Goal: Transaction & Acquisition: Book appointment/travel/reservation

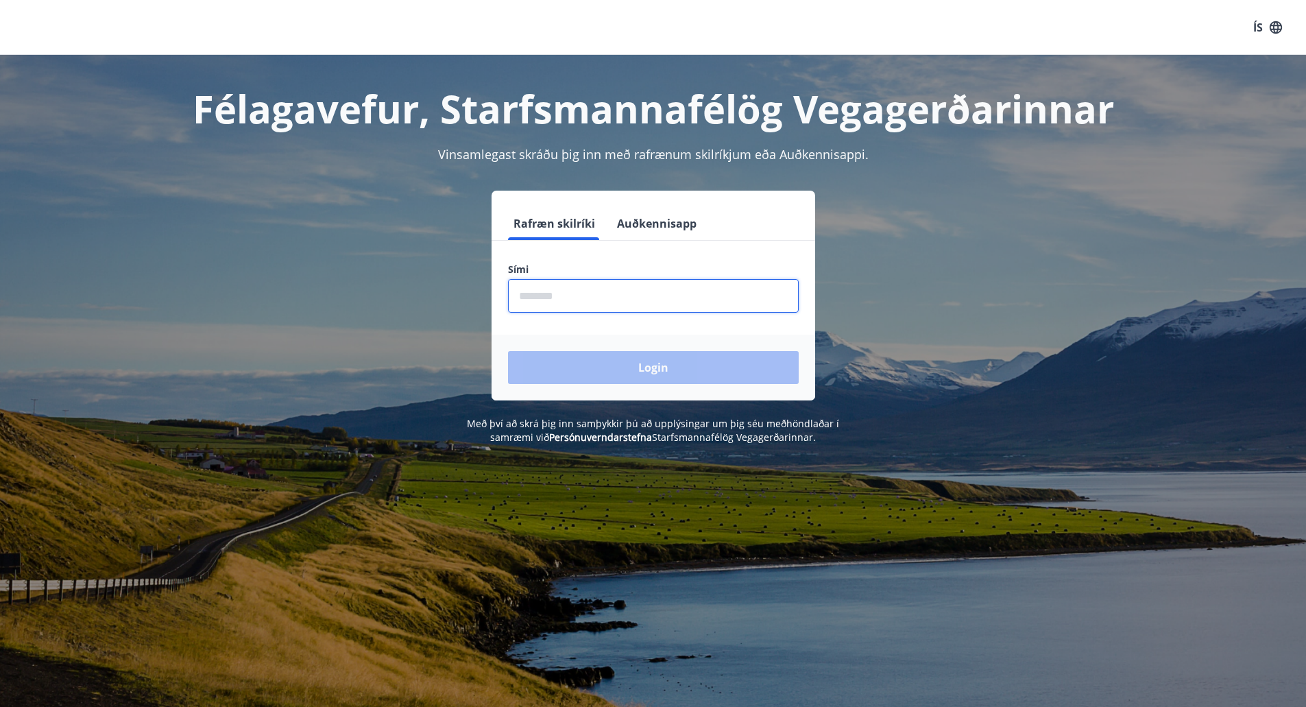
click at [565, 302] on input "phone" at bounding box center [653, 296] width 291 height 34
type input "********"
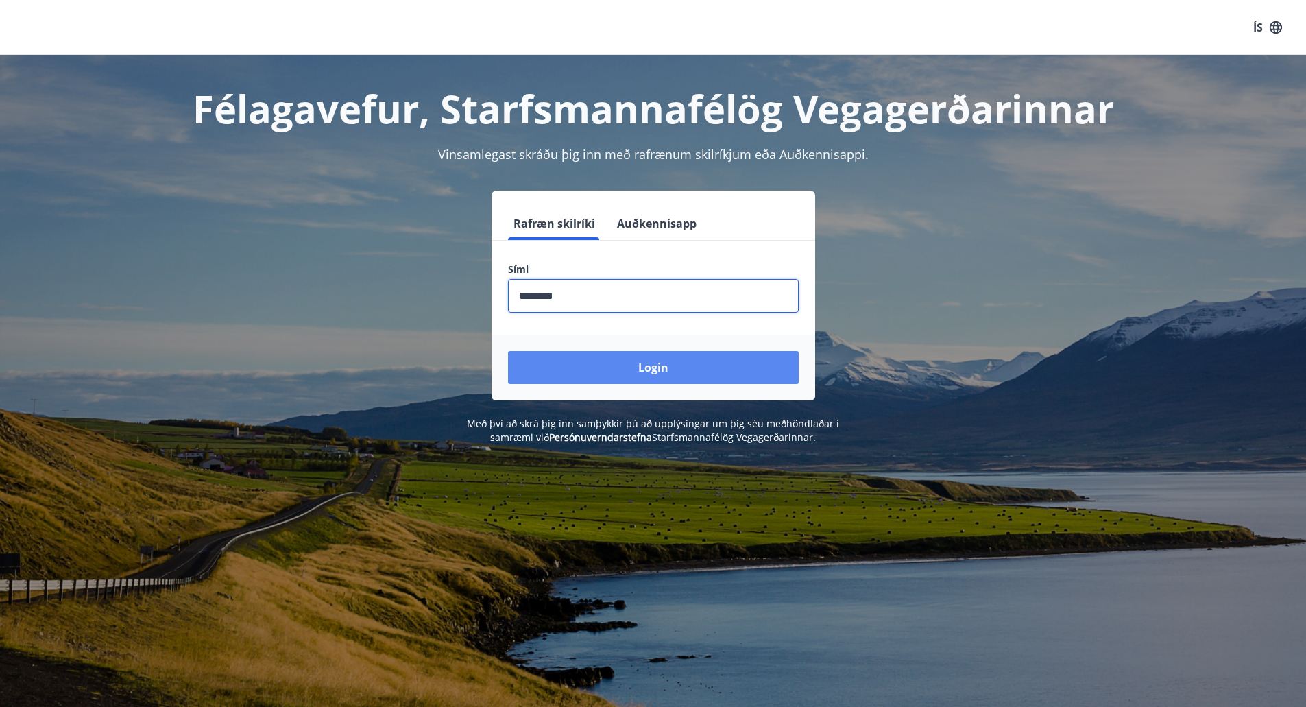
click at [614, 367] on button "Login" at bounding box center [653, 367] width 291 height 33
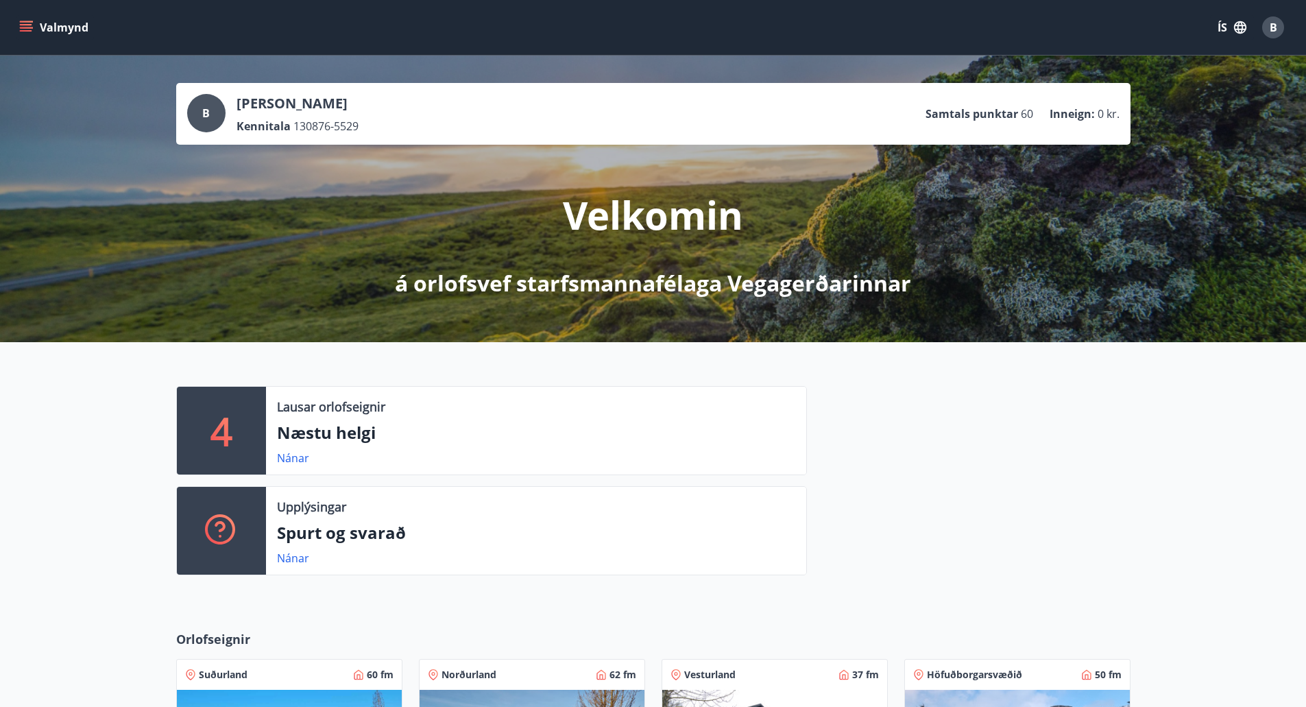
click at [0, 485] on div "4 Lausar orlofseignir Næstu helgi Nánar Upplýsingar Spurt og svarað Nánar" at bounding box center [653, 475] width 1306 height 266
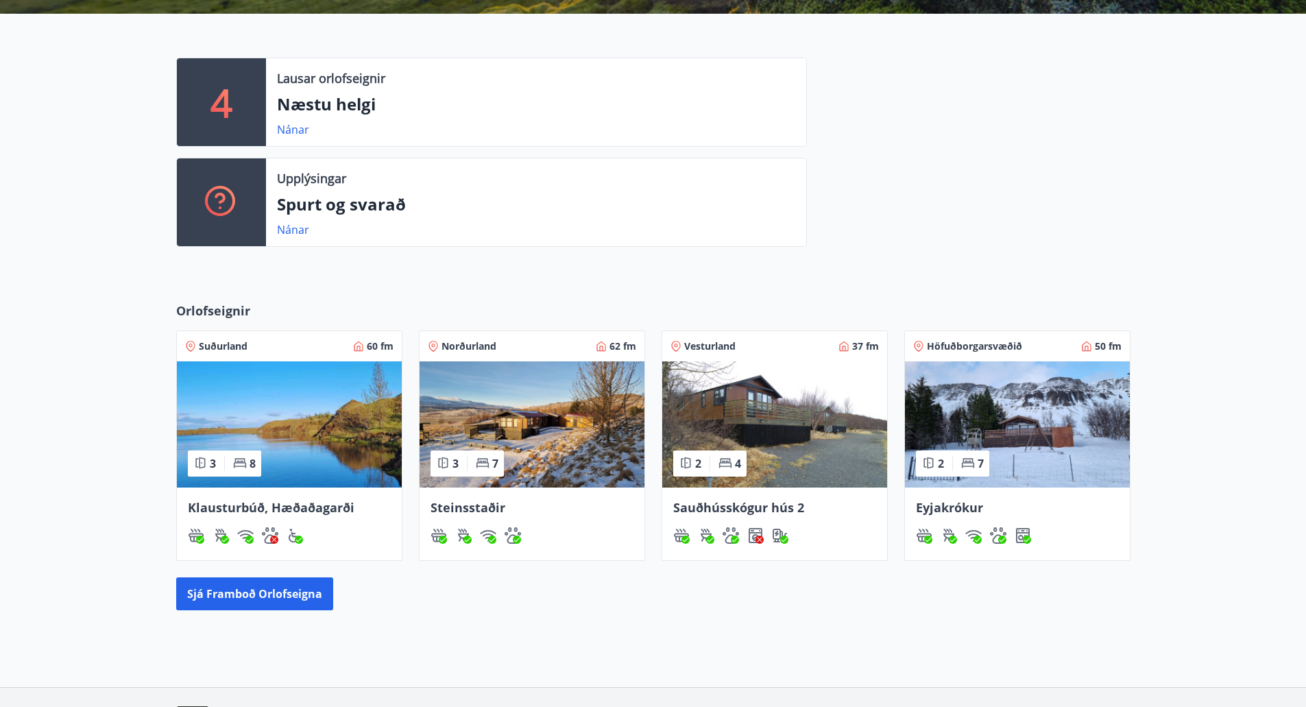
scroll to position [329, 0]
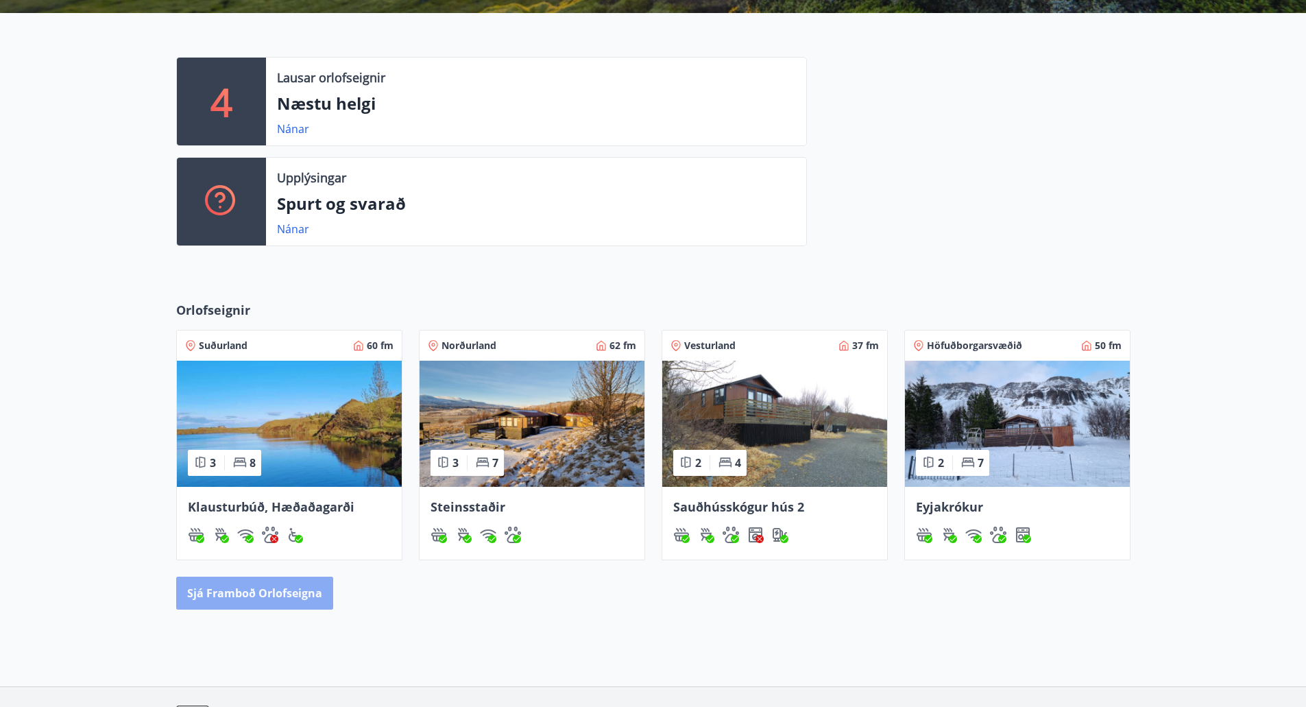
click at [269, 583] on button "Sjá framboð orlofseigna" at bounding box center [254, 593] width 157 height 33
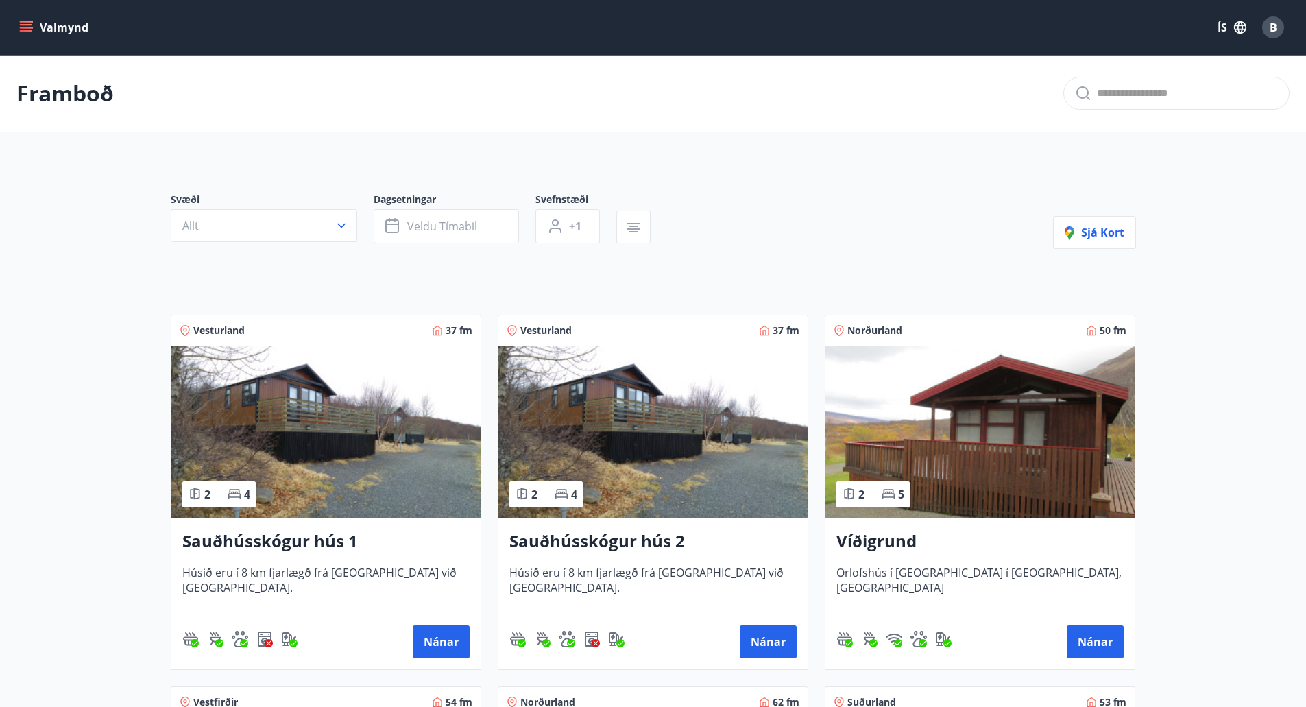
scroll to position [27, 0]
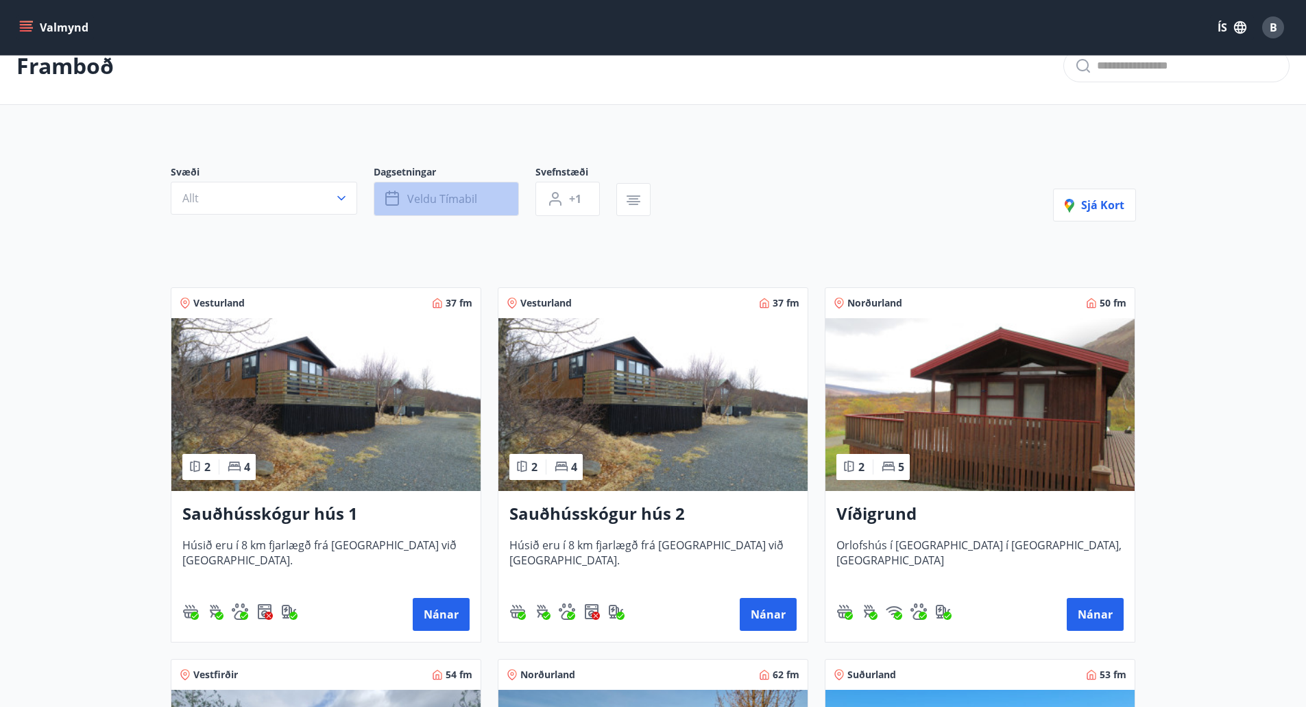
click at [509, 193] on button "Veldu tímabil" at bounding box center [446, 199] width 145 height 34
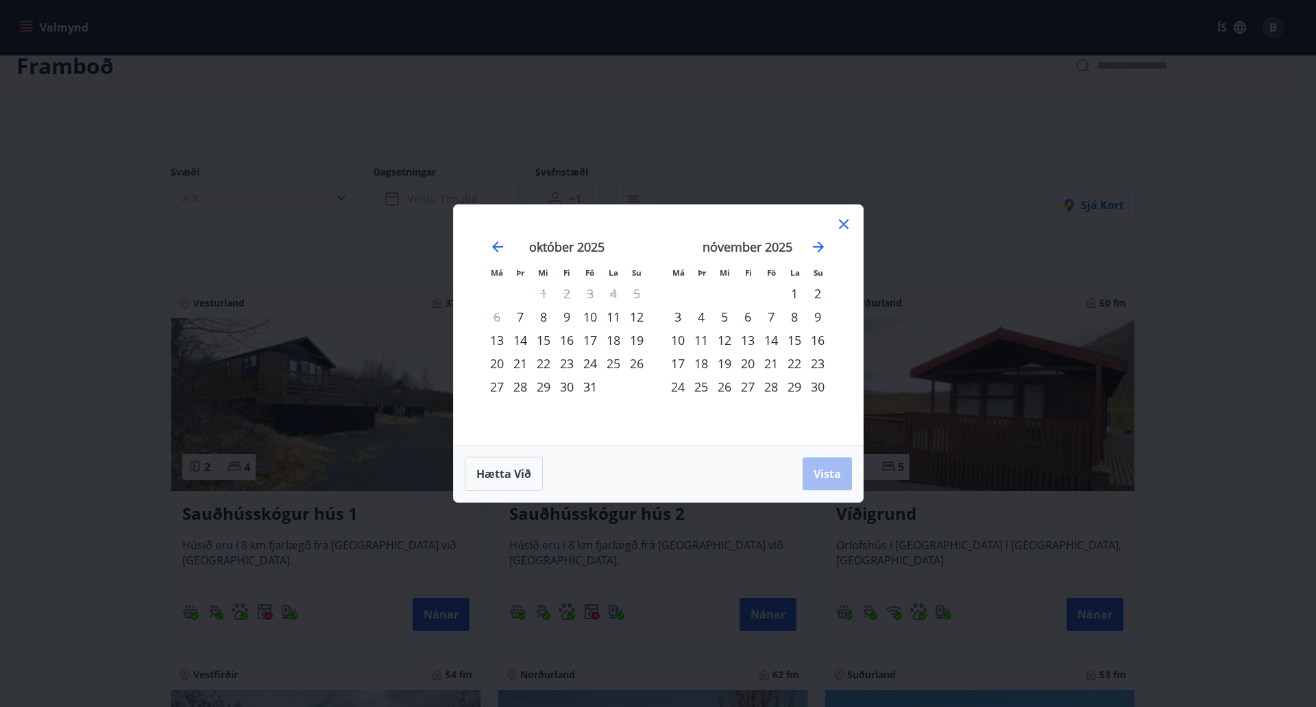
click at [590, 365] on div "24" at bounding box center [590, 363] width 23 height 23
click at [520, 390] on div "28" at bounding box center [520, 386] width 23 height 23
click at [820, 481] on span "Vista" at bounding box center [827, 473] width 27 height 15
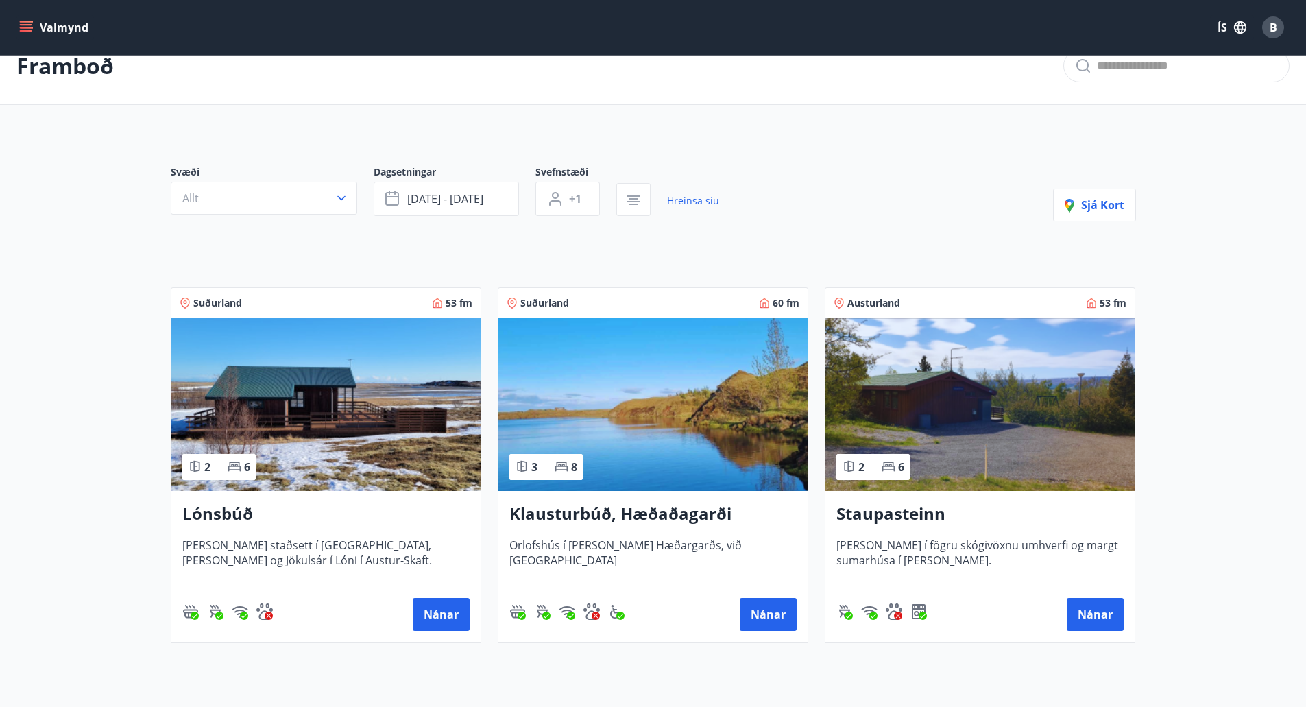
click at [34, 452] on main "Framboð Svæði Allt Dagsetningar [DATE] - [DATE] Svefnstæði +1 Hreinsa síu Sjá k…" at bounding box center [653, 340] width 1306 height 626
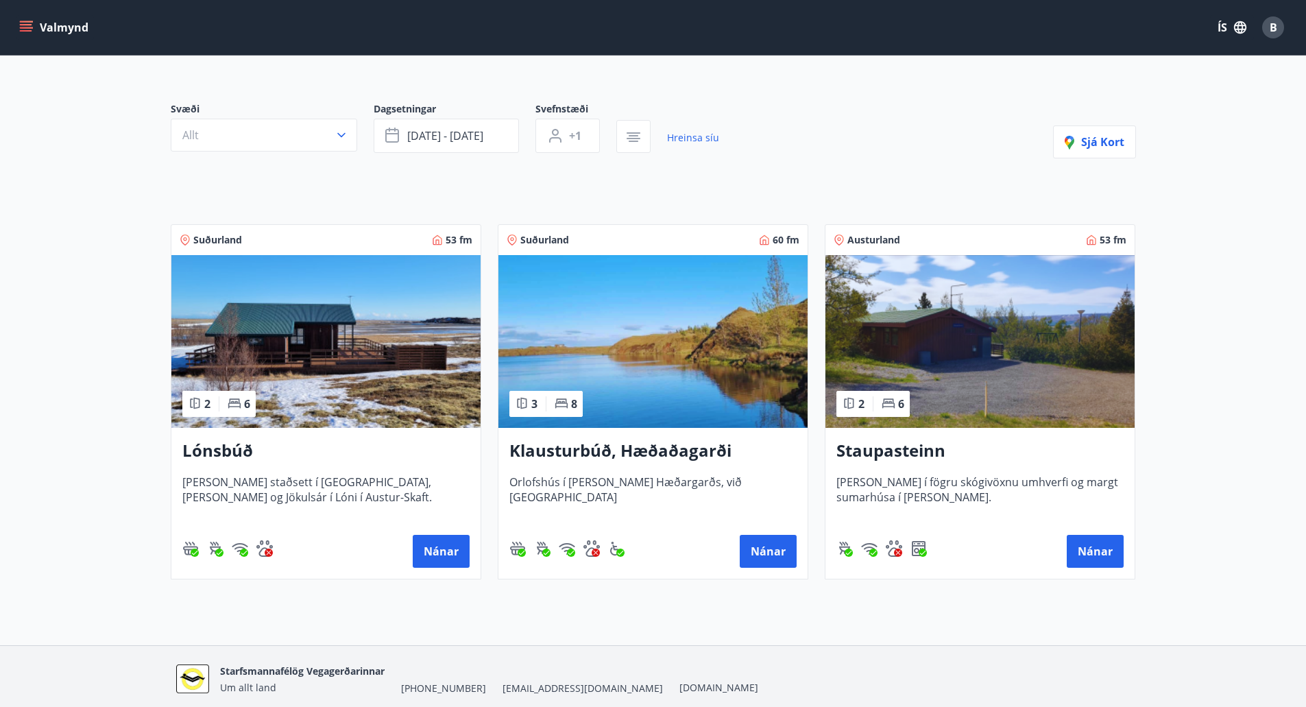
scroll to position [89, 0]
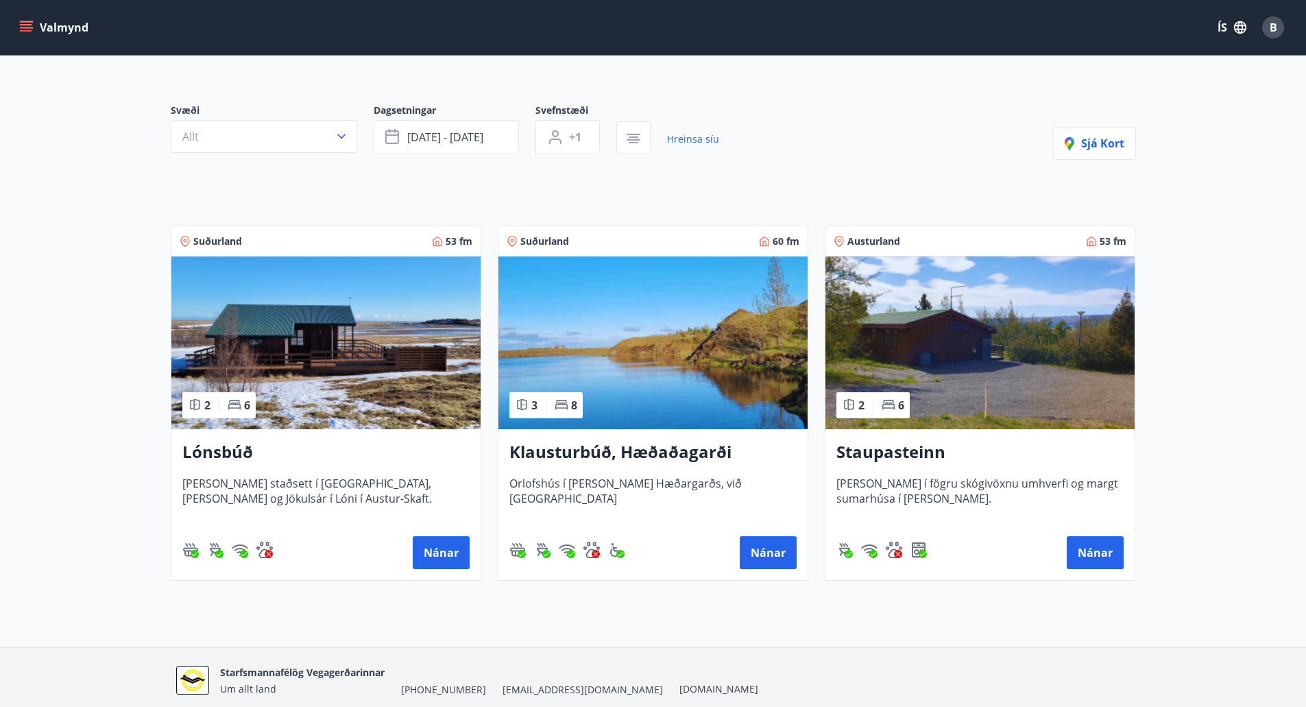
click at [102, 181] on main "Framboð Svæði Allt Dagsetningar [DATE] - [DATE] Svefnstæði +1 Hreinsa síu Sjá k…" at bounding box center [653, 279] width 1306 height 626
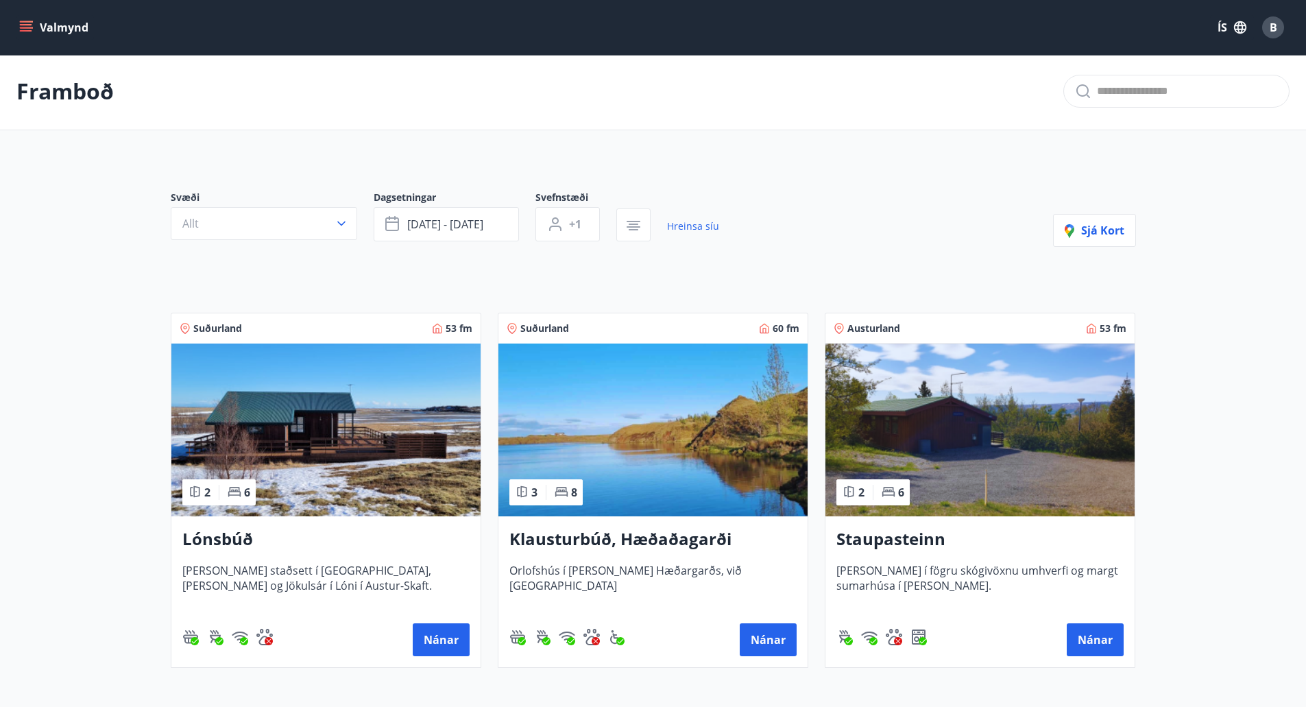
scroll to position [0, 0]
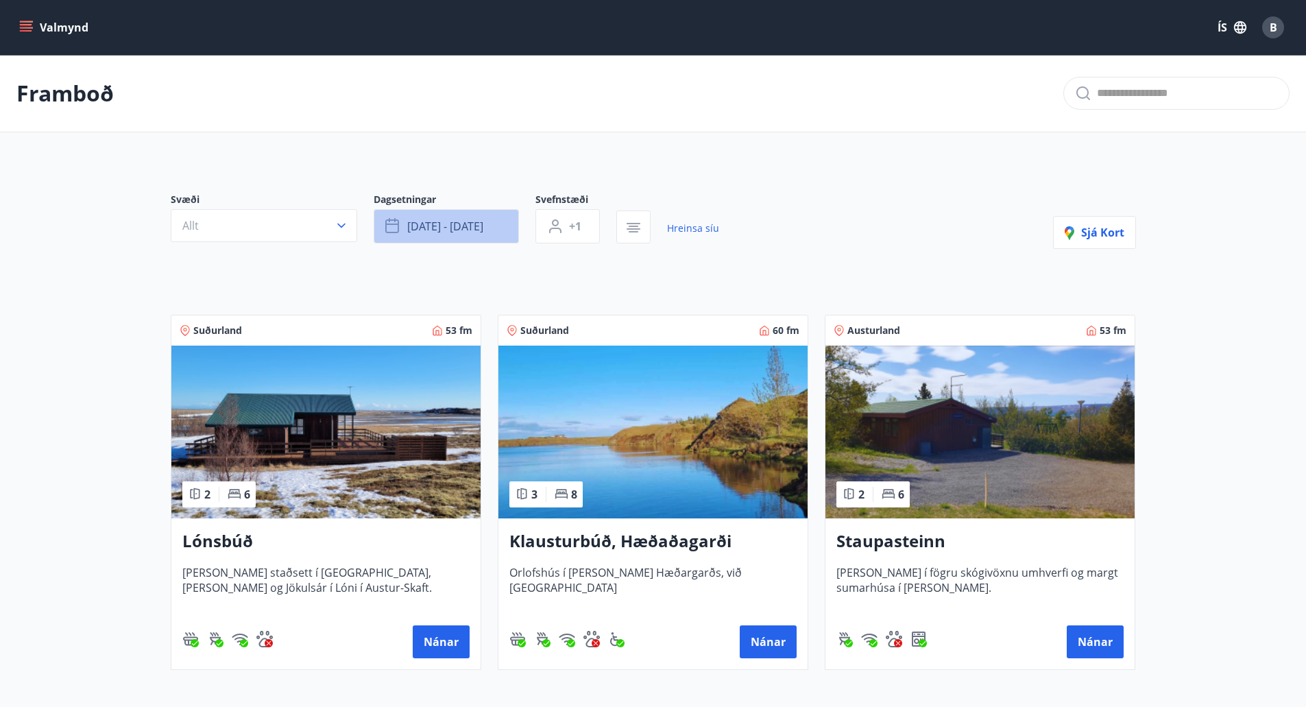
click at [424, 218] on button "[DATE] - [DATE]" at bounding box center [446, 226] width 145 height 34
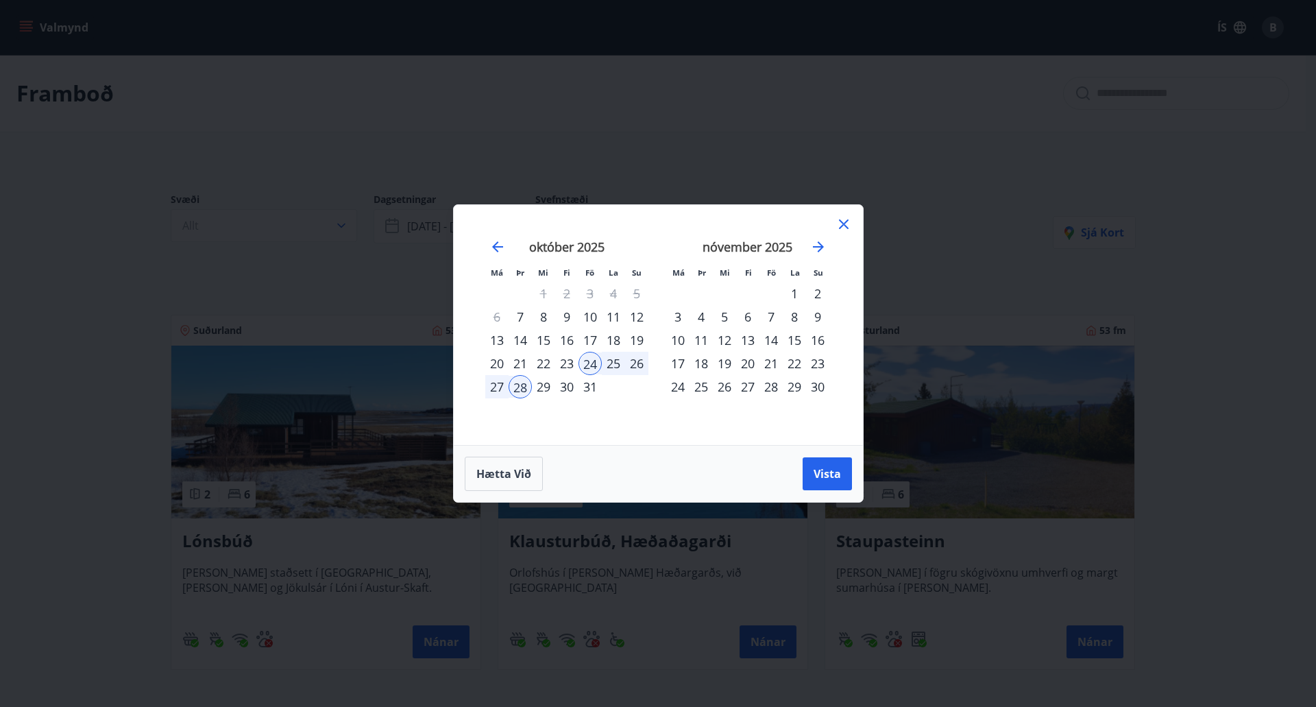
click at [775, 314] on div "7" at bounding box center [771, 316] width 23 height 23
click at [817, 322] on div "9" at bounding box center [817, 316] width 23 height 23
click at [826, 474] on span "Vista" at bounding box center [827, 473] width 27 height 15
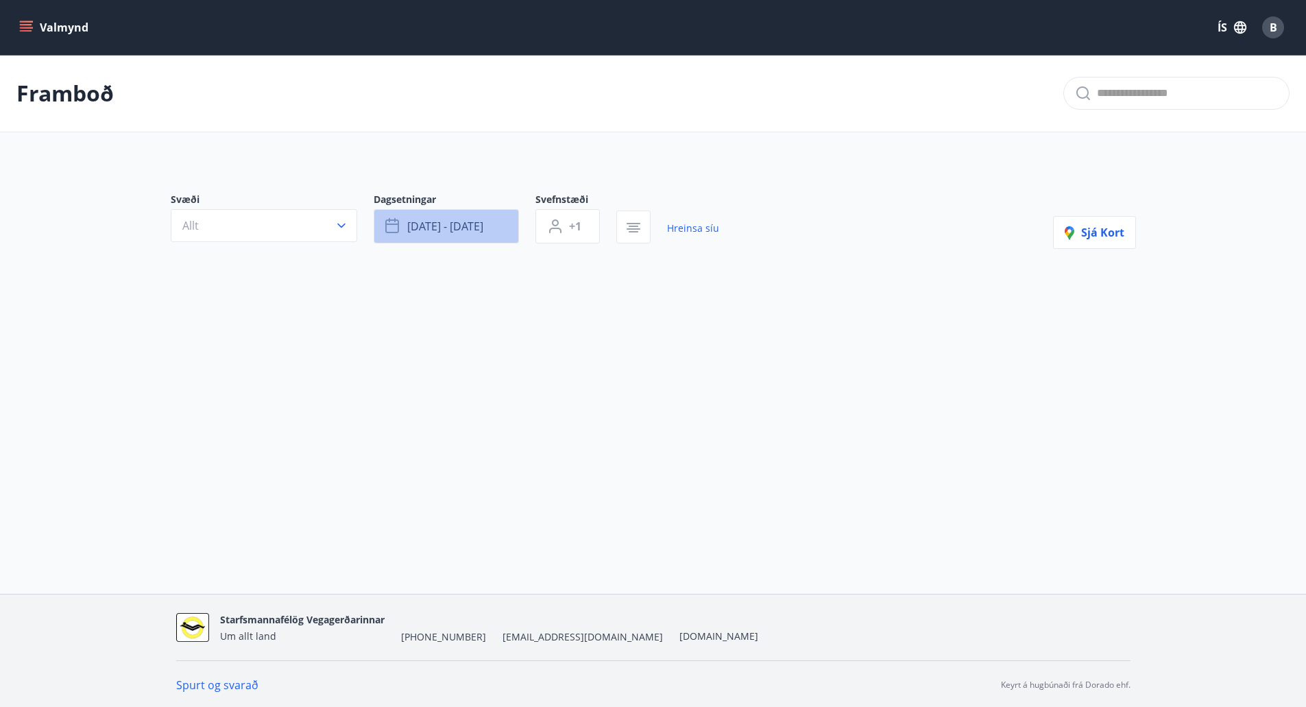
click at [468, 223] on span "[DATE] - [DATE]" at bounding box center [445, 226] width 76 height 15
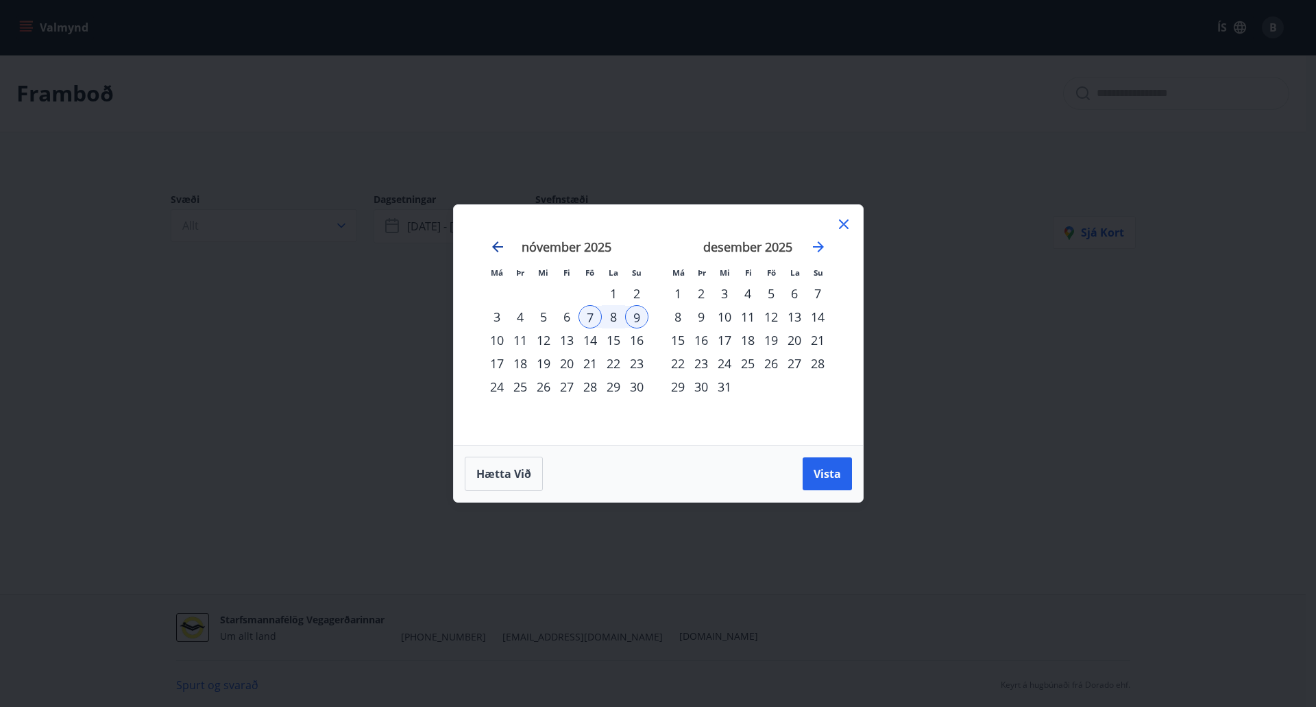
click at [498, 241] on icon "Move backward to switch to the previous month." at bounding box center [498, 247] width 16 height 16
click at [503, 458] on button "Hætta við" at bounding box center [504, 474] width 78 height 34
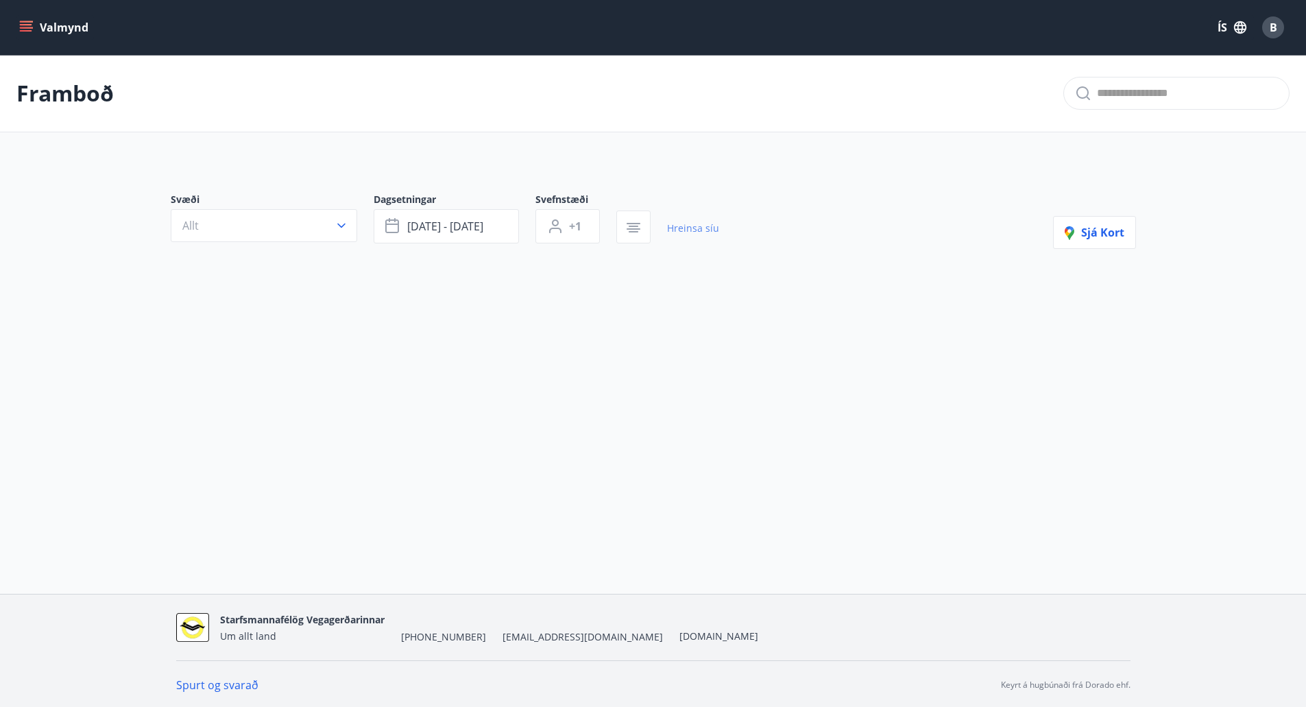
click at [675, 237] on link "Hreinsa síu" at bounding box center [693, 228] width 52 height 30
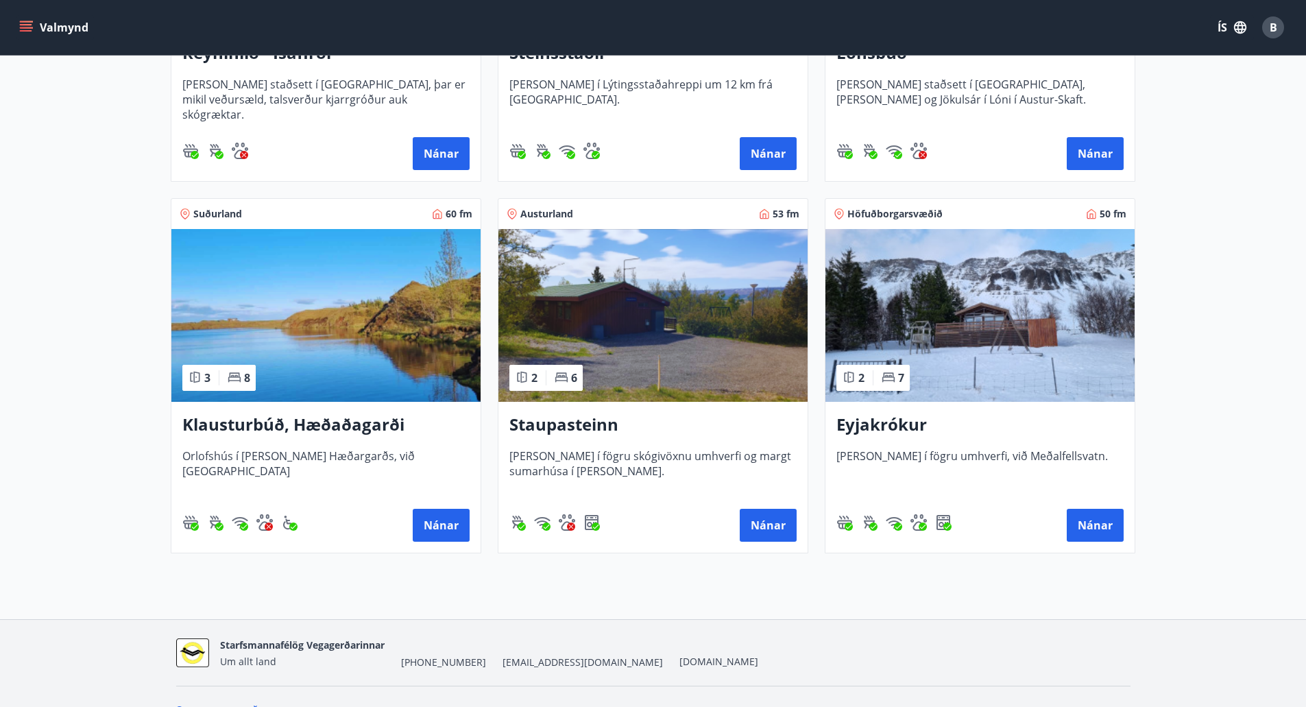
scroll to position [832, 0]
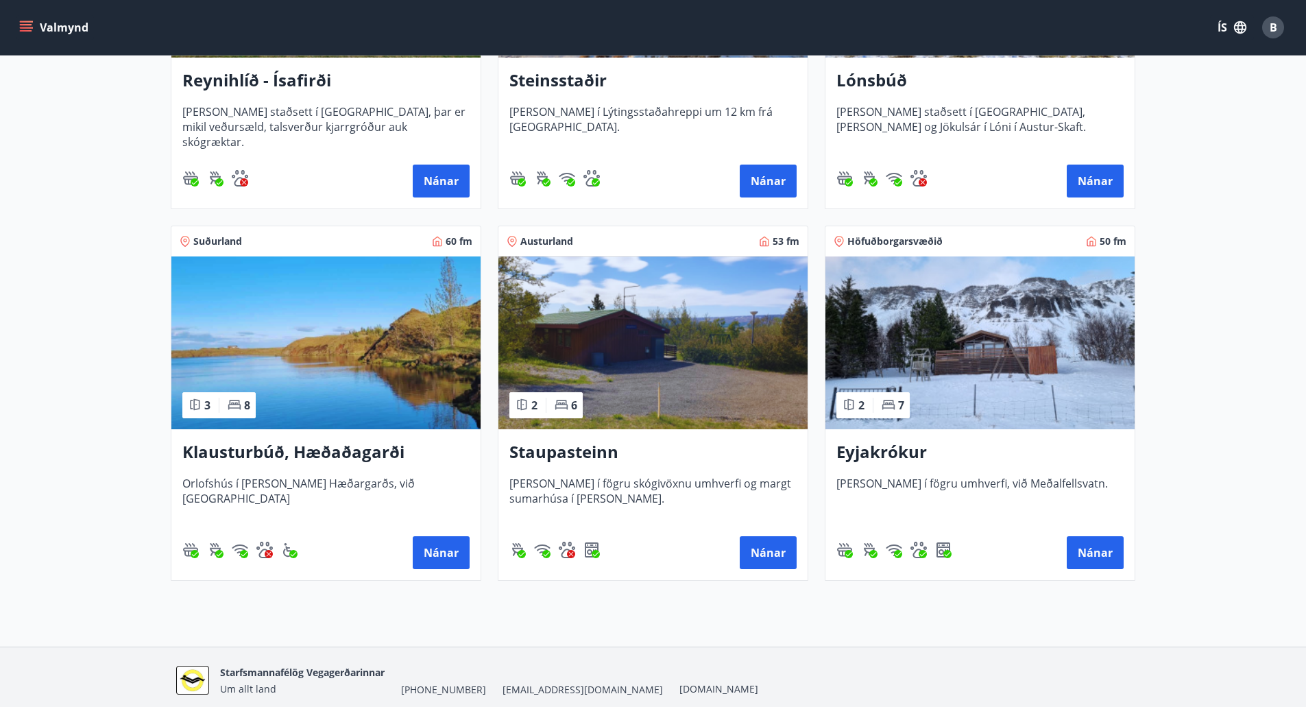
click at [566, 444] on h3 "Staupasteinn" at bounding box center [652, 452] width 287 height 25
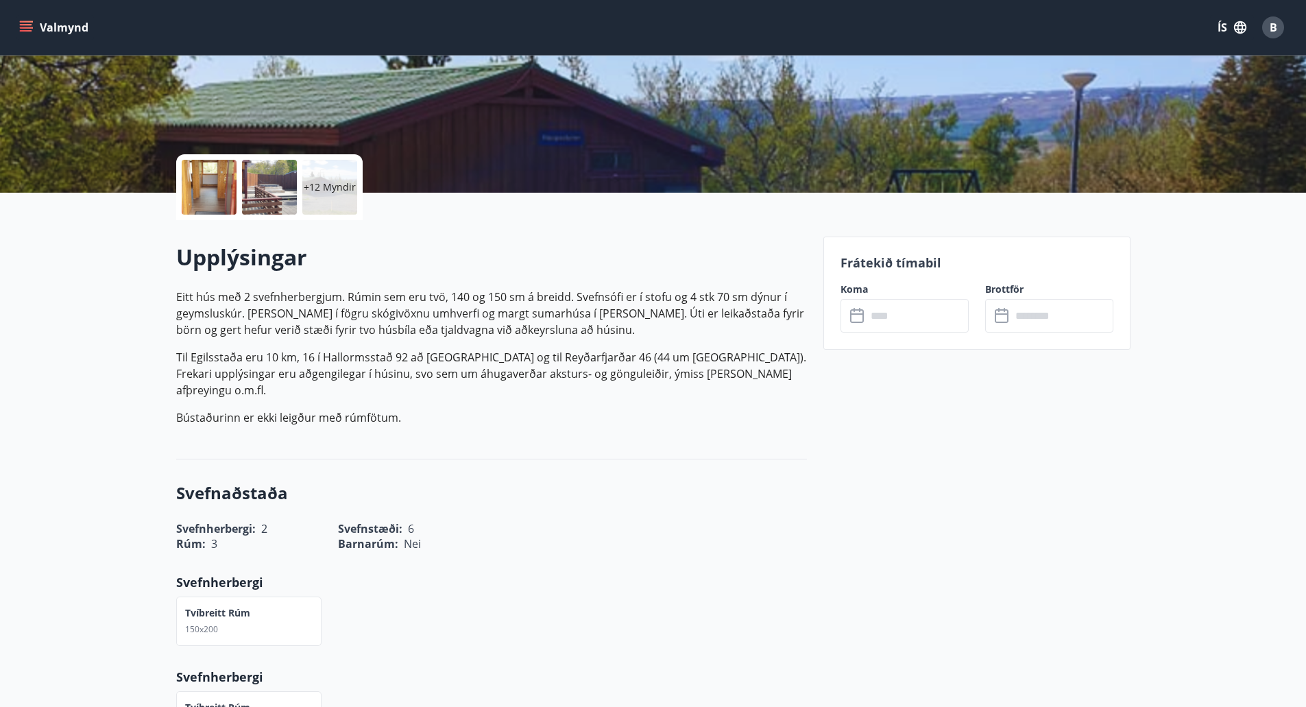
scroll to position [219, 0]
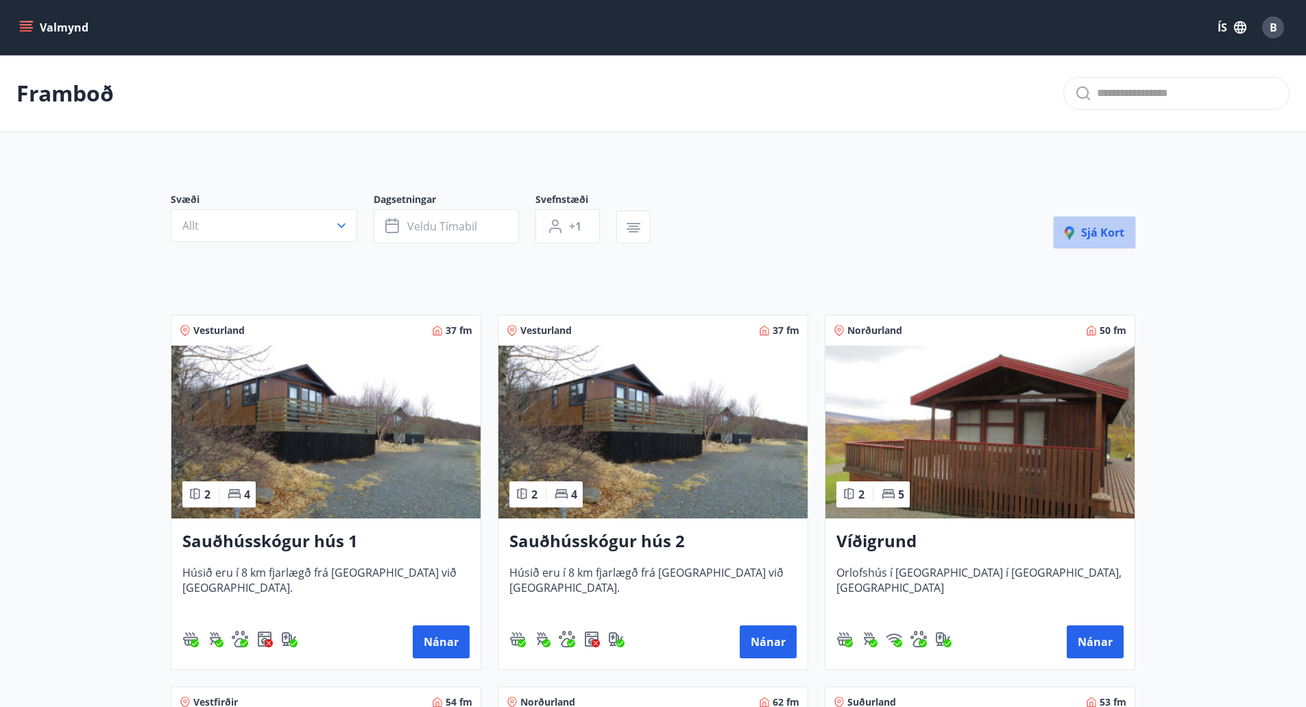
click at [1117, 228] on span "Sjá kort" at bounding box center [1095, 232] width 60 height 15
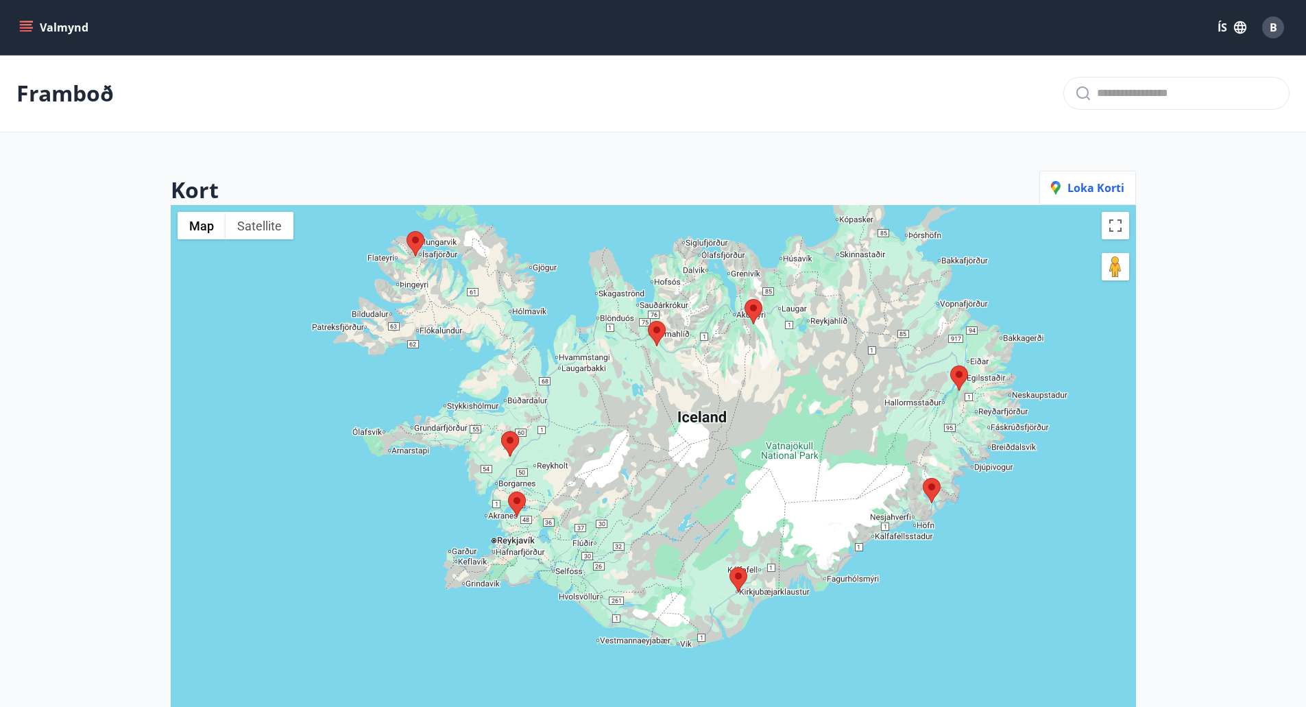
drag, startPoint x: 881, startPoint y: 490, endPoint x: 921, endPoint y: 339, distance: 156.2
click at [921, 339] on div at bounding box center [653, 558] width 965 height 707
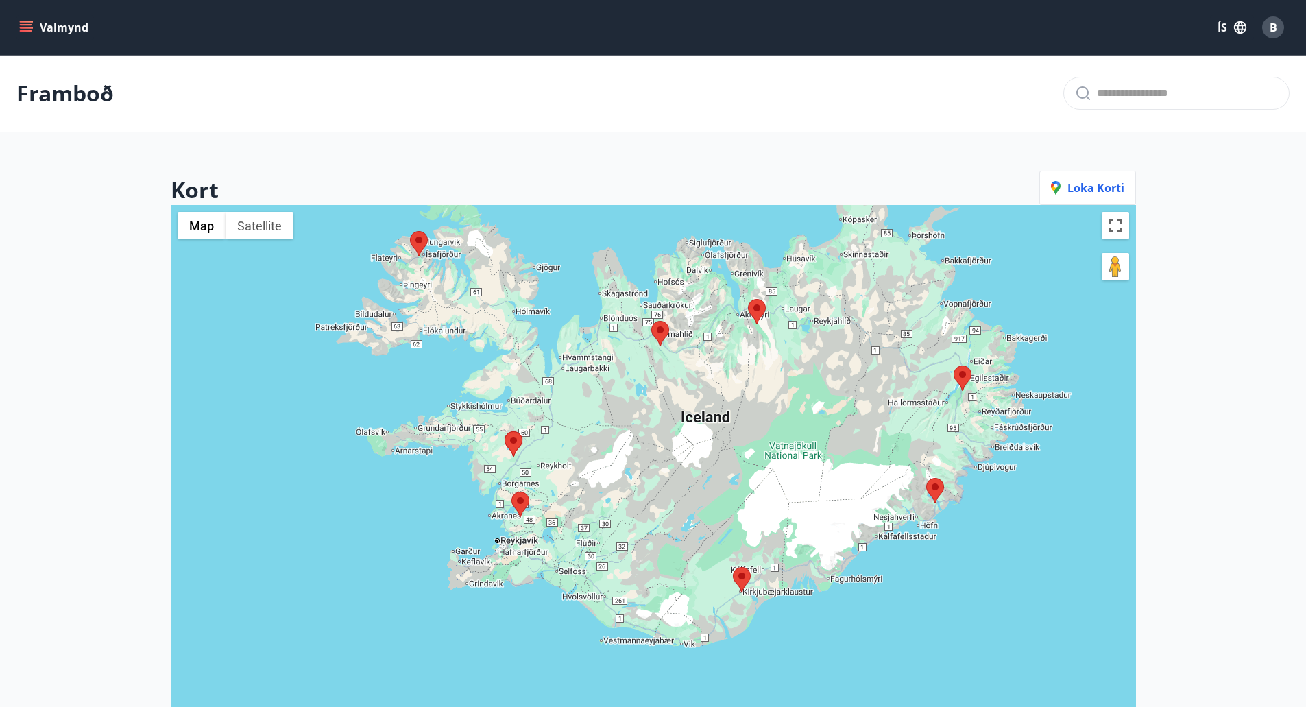
click at [511, 492] on area at bounding box center [511, 492] width 0 height 0
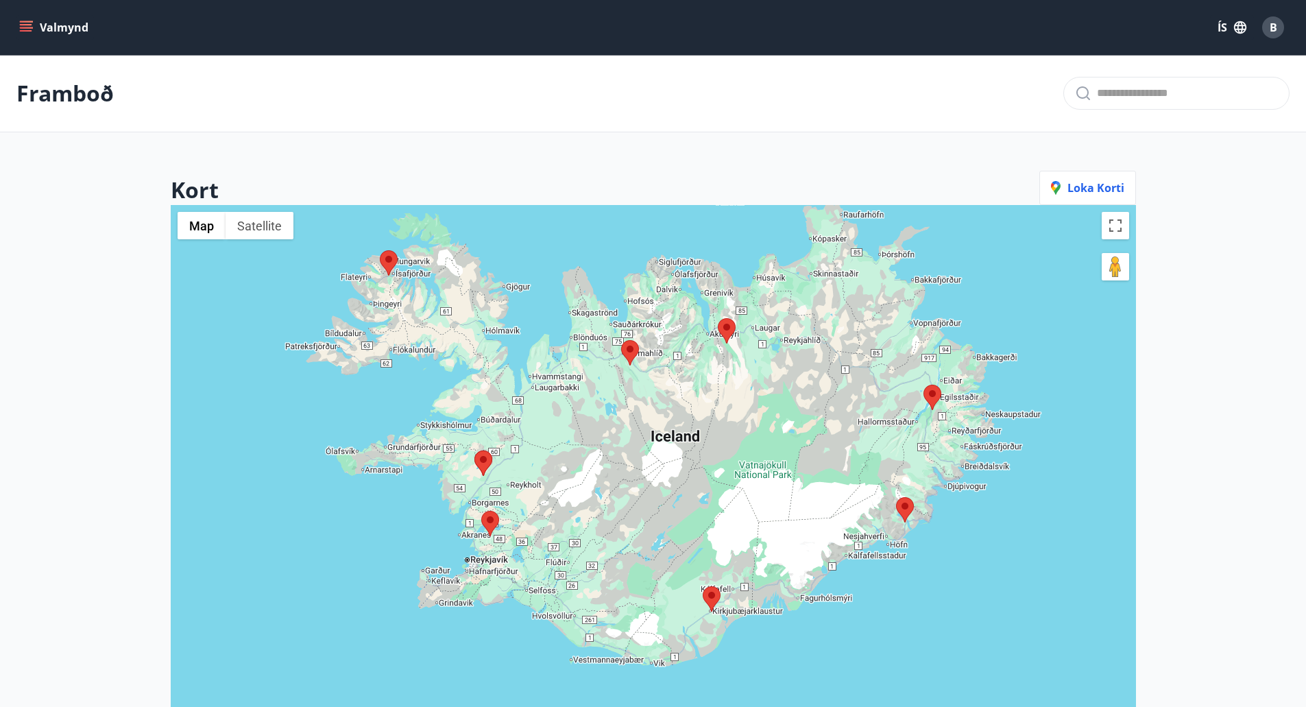
drag, startPoint x: 817, startPoint y: 551, endPoint x: 792, endPoint y: 588, distance: 45.4
click at [792, 588] on div at bounding box center [653, 558] width 965 height 707
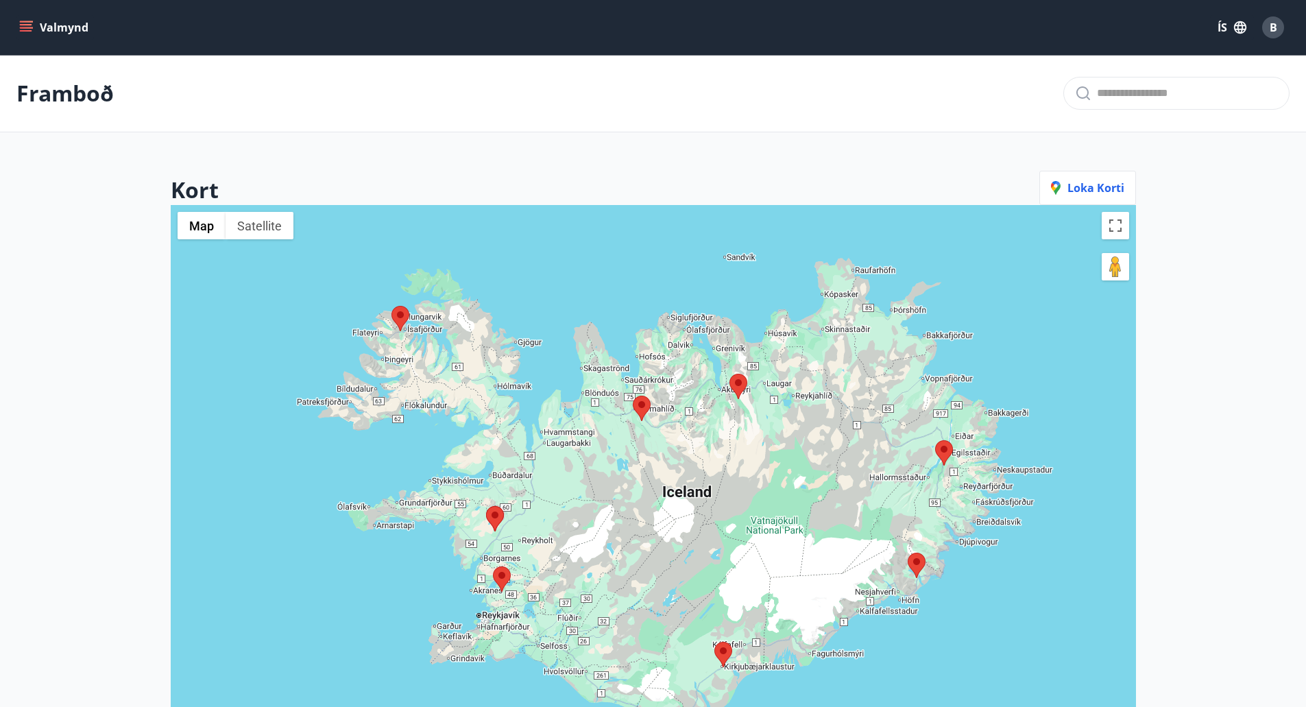
click at [1244, 541] on main "Framboð Kort Loka korti ← Move left → Move right ↑ Move up ↓ Move down + Zoom i…" at bounding box center [653, 489] width 1306 height 868
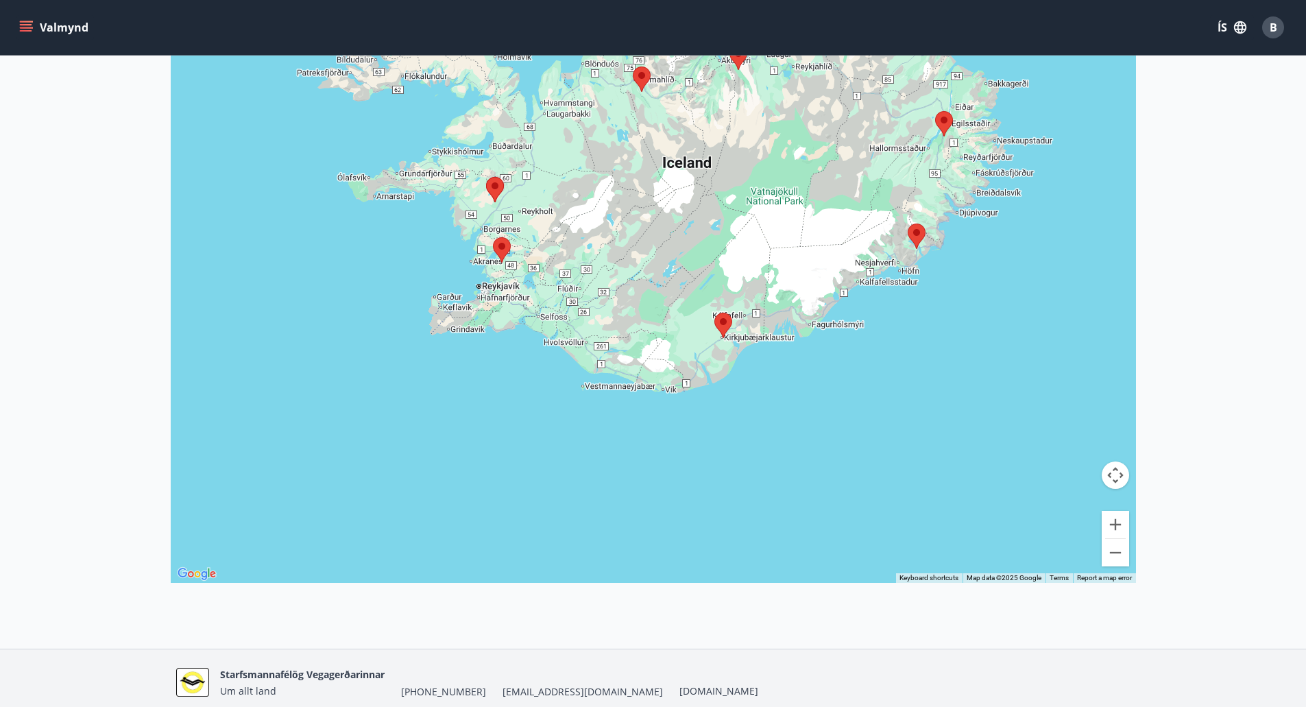
scroll to position [302, 0]
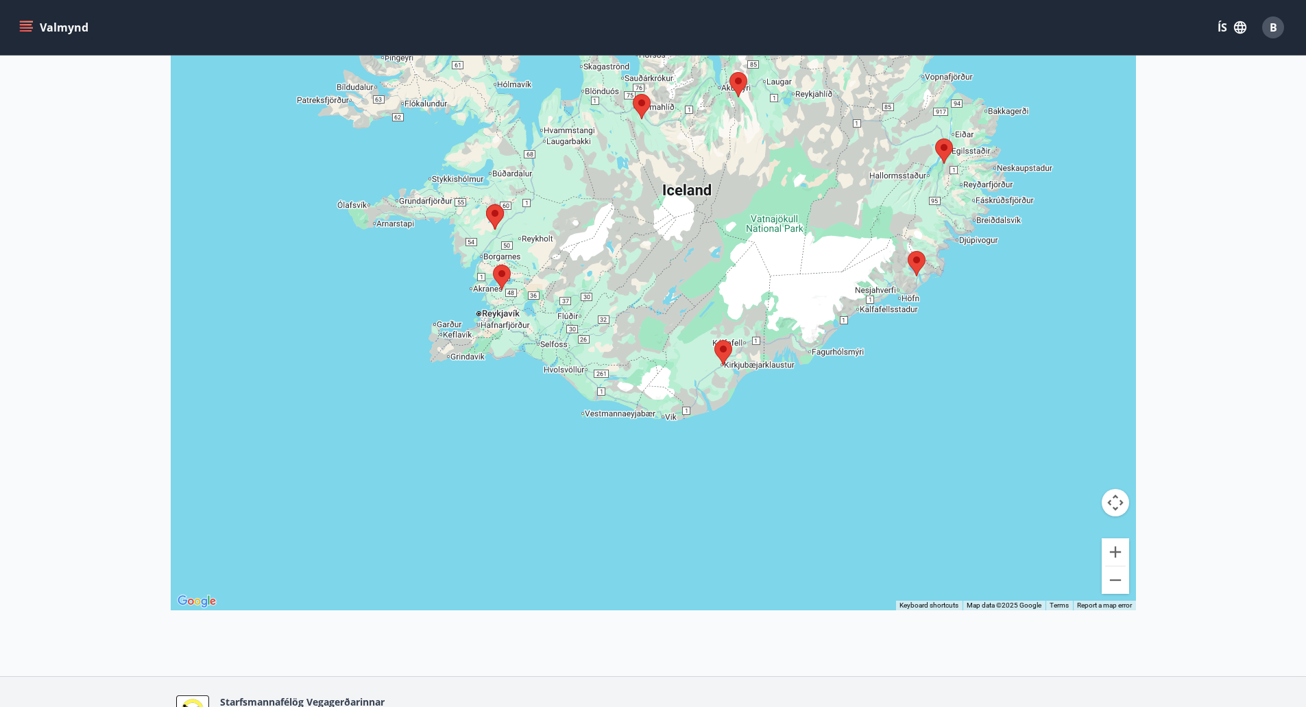
click at [493, 265] on area at bounding box center [493, 265] width 0 height 0
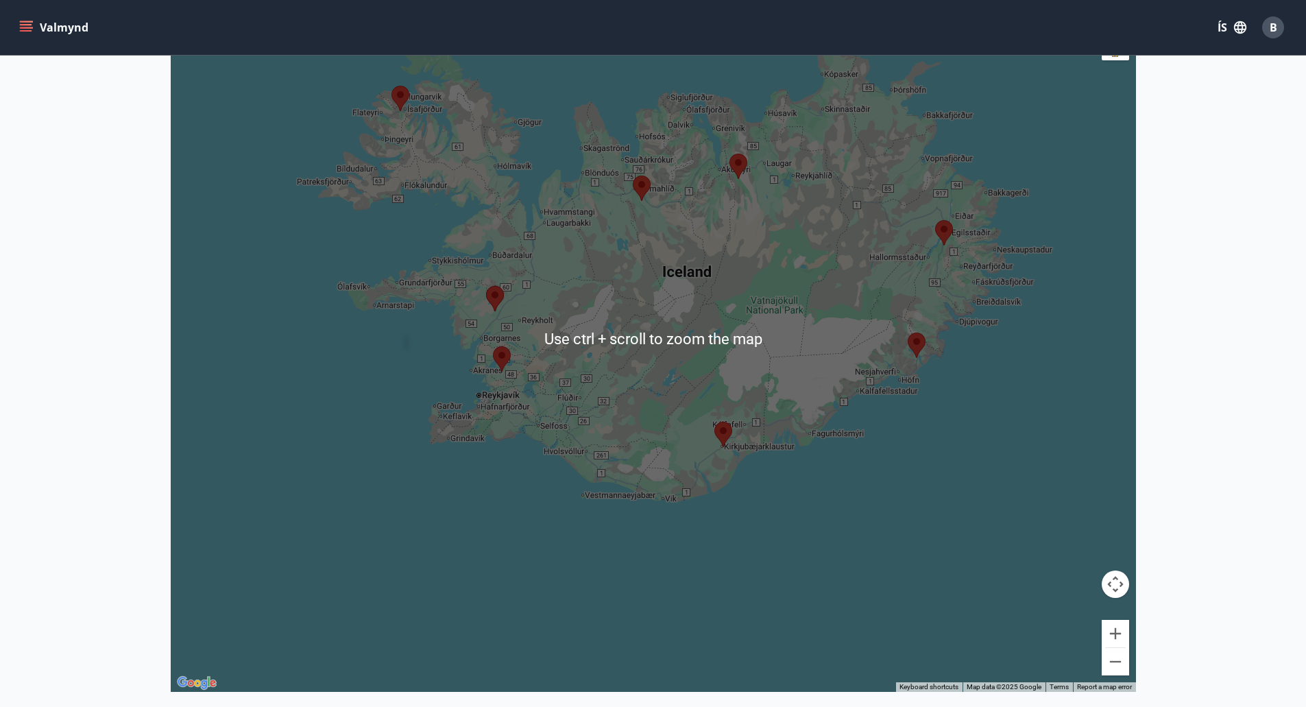
scroll to position [233, 0]
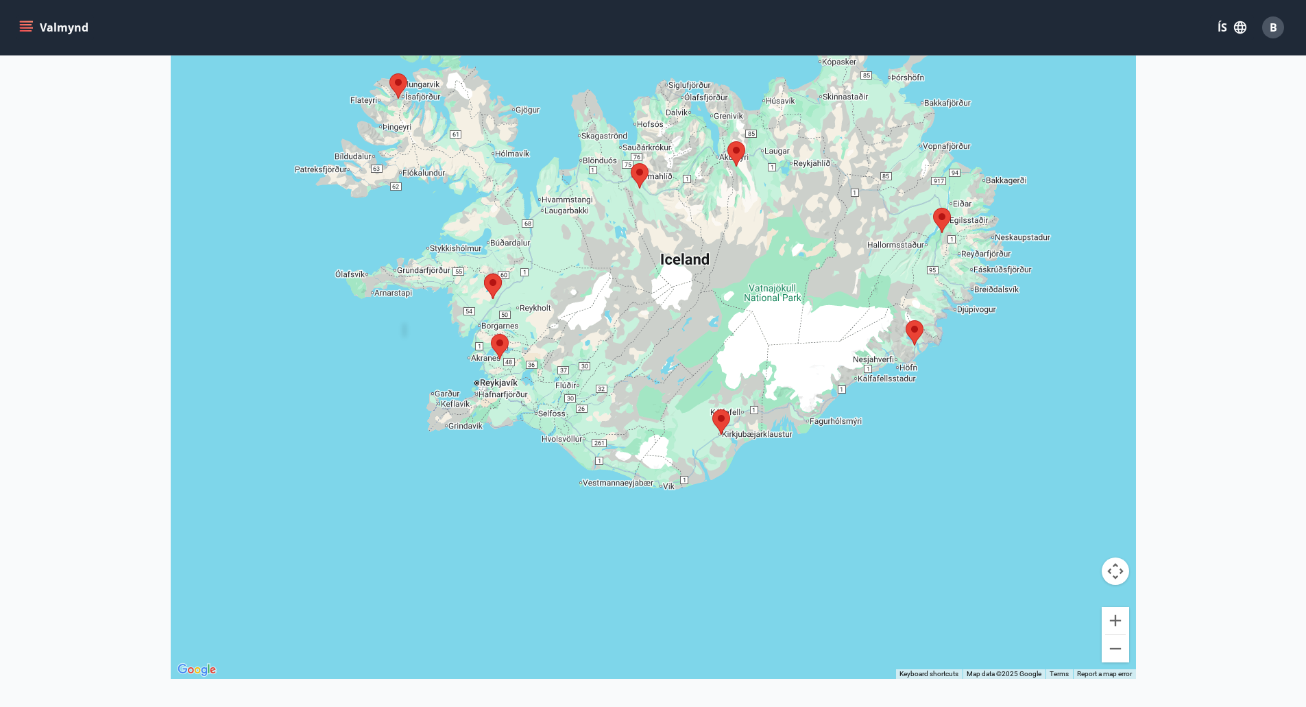
click at [491, 334] on area at bounding box center [491, 334] width 0 height 0
click at [490, 334] on area at bounding box center [490, 334] width 0 height 0
click at [480, 343] on div "To navigate, press the arrow keys." at bounding box center [653, 325] width 965 height 707
click at [1118, 618] on button "Zoom in" at bounding box center [1115, 620] width 27 height 27
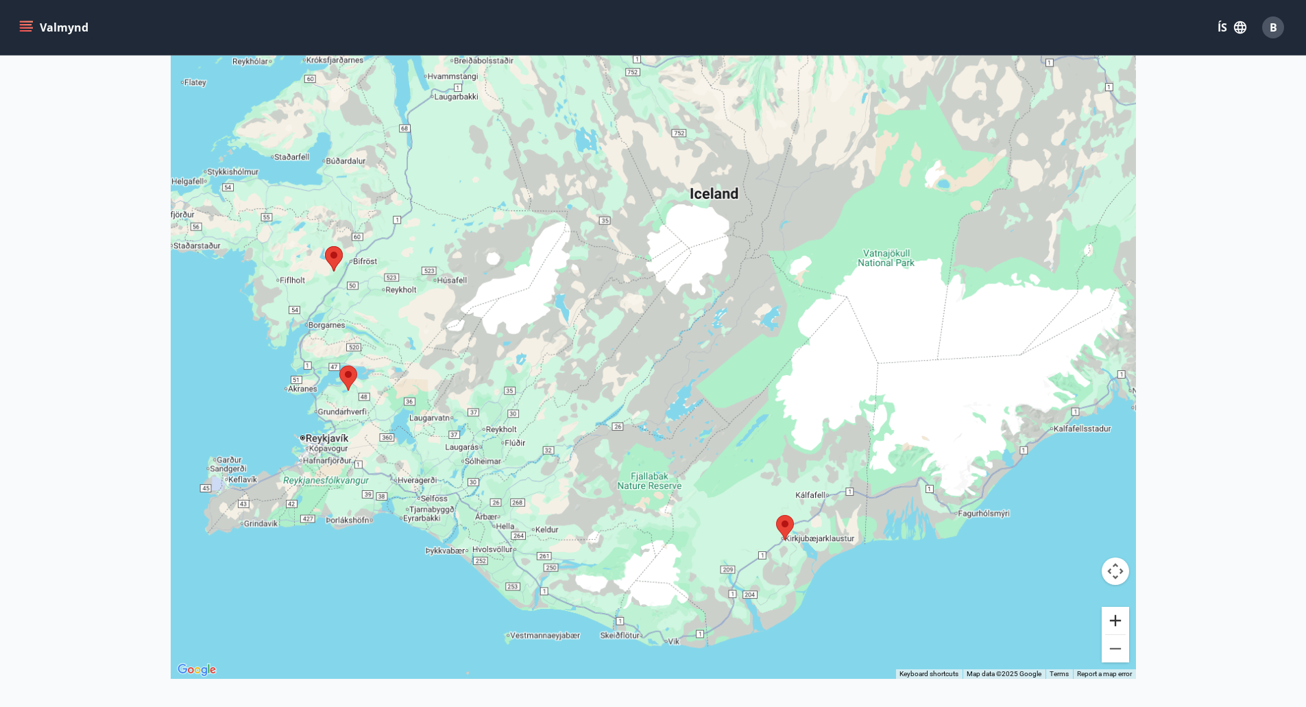
click at [1116, 618] on button "Zoom in" at bounding box center [1115, 620] width 27 height 27
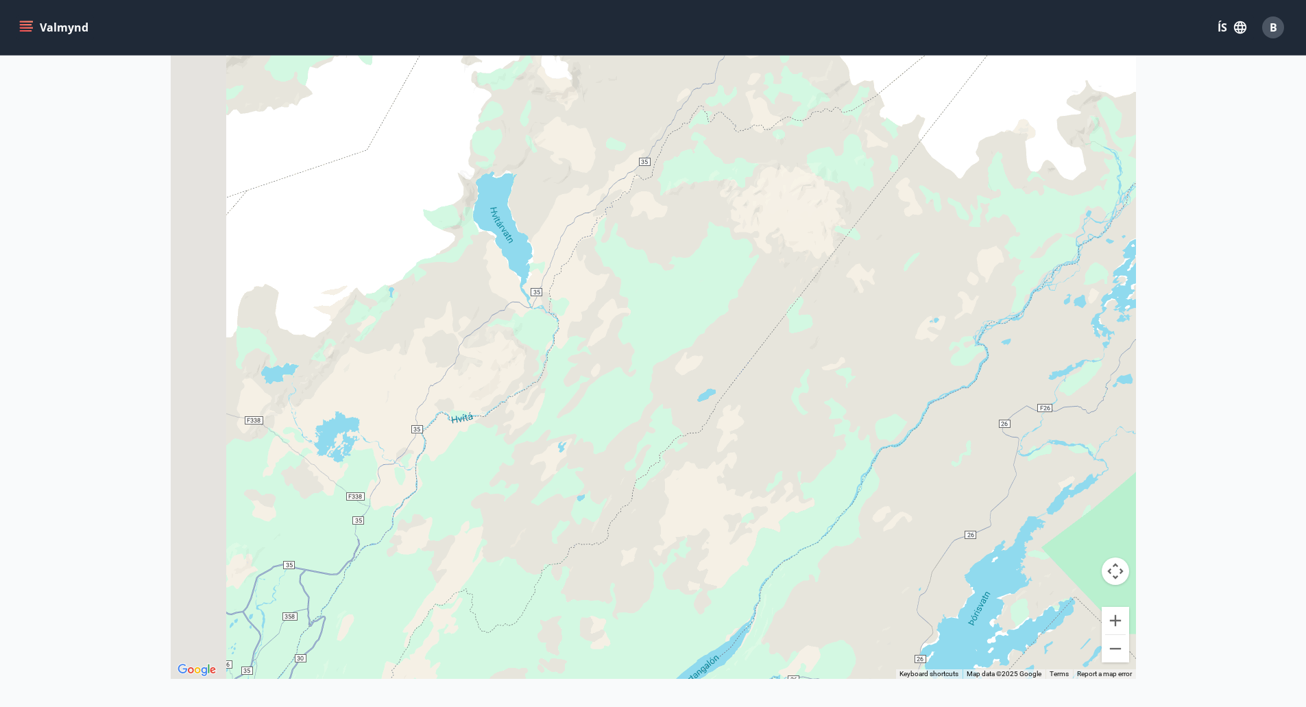
drag, startPoint x: 604, startPoint y: 443, endPoint x: 1292, endPoint y: 144, distance: 750.5
click at [1293, 142] on main "Framboð Kort Loka korti ← Move left → Move right ↑ Move up ↓ Move down + Zoom i…" at bounding box center [653, 256] width 1306 height 868
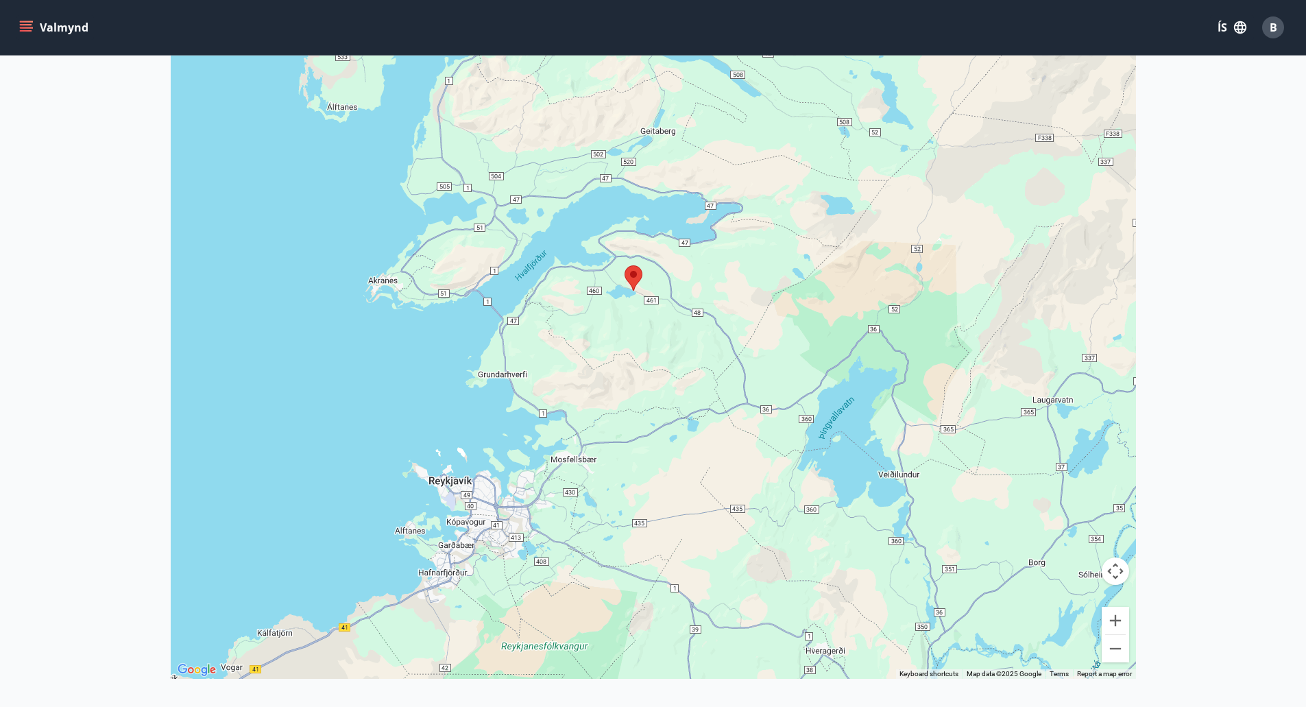
drag, startPoint x: 328, startPoint y: 353, endPoint x: 634, endPoint y: 382, distance: 307.8
click at [634, 382] on div at bounding box center [653, 325] width 965 height 707
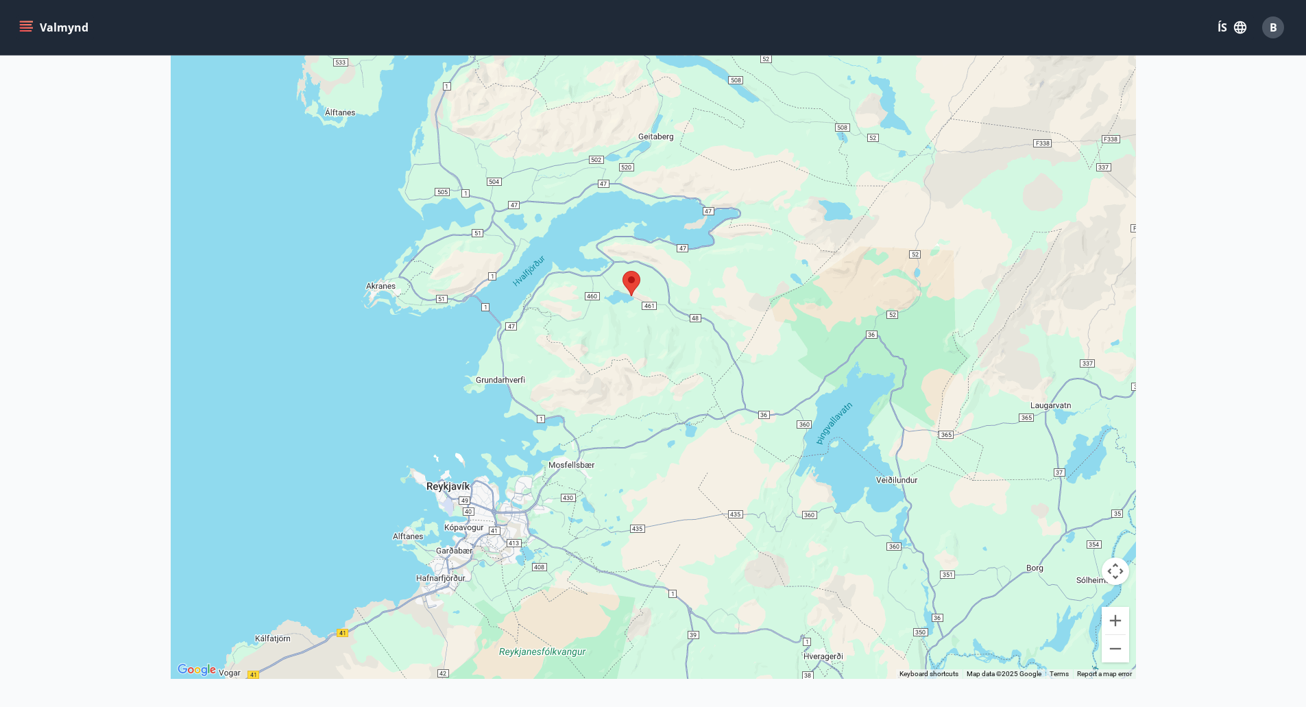
click at [623, 271] on area at bounding box center [623, 271] width 0 height 0
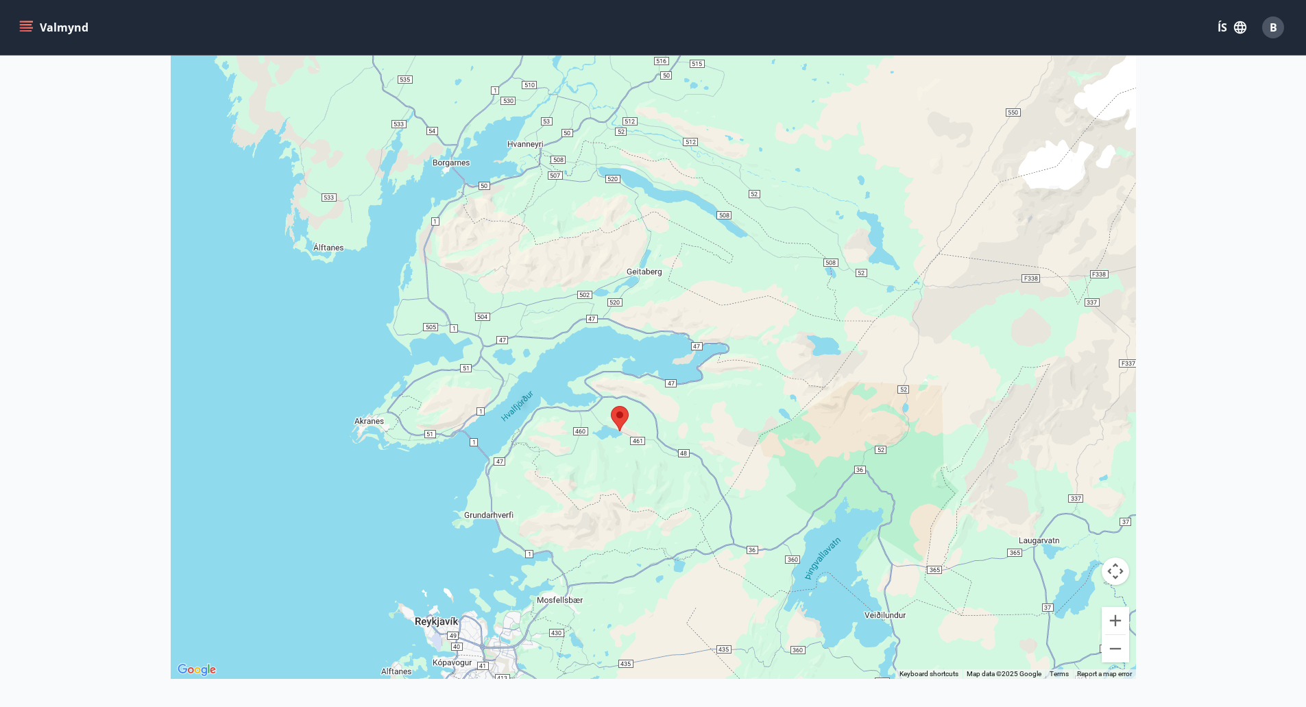
drag, startPoint x: 1040, startPoint y: 160, endPoint x: 1029, endPoint y: 298, distance: 138.9
click at [1031, 298] on div at bounding box center [653, 325] width 965 height 707
click at [612, 408] on area at bounding box center [612, 408] width 0 height 0
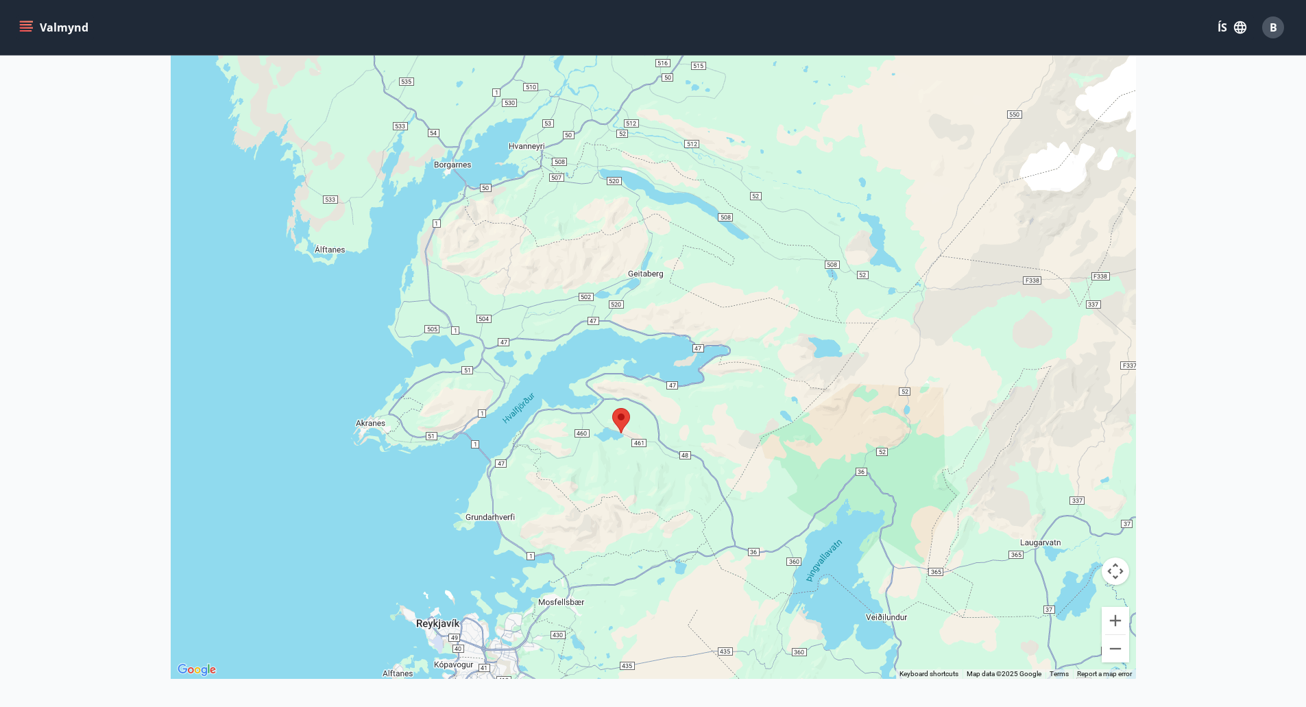
click at [612, 408] on area at bounding box center [612, 408] width 0 height 0
click at [1164, 255] on main "Framboð Kort Loka korti ← Move left → Move right ↑ Move up ↓ Move down + Zoom i…" at bounding box center [653, 256] width 1306 height 868
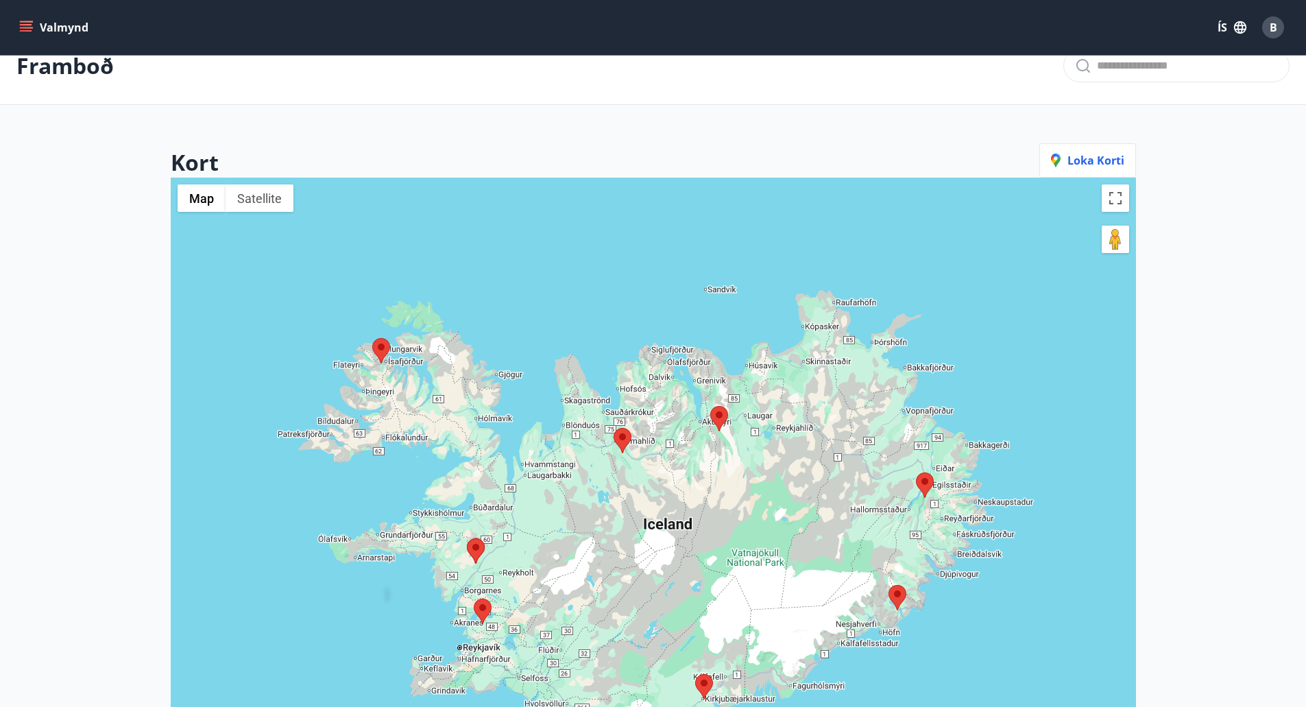
scroll to position [329, 0]
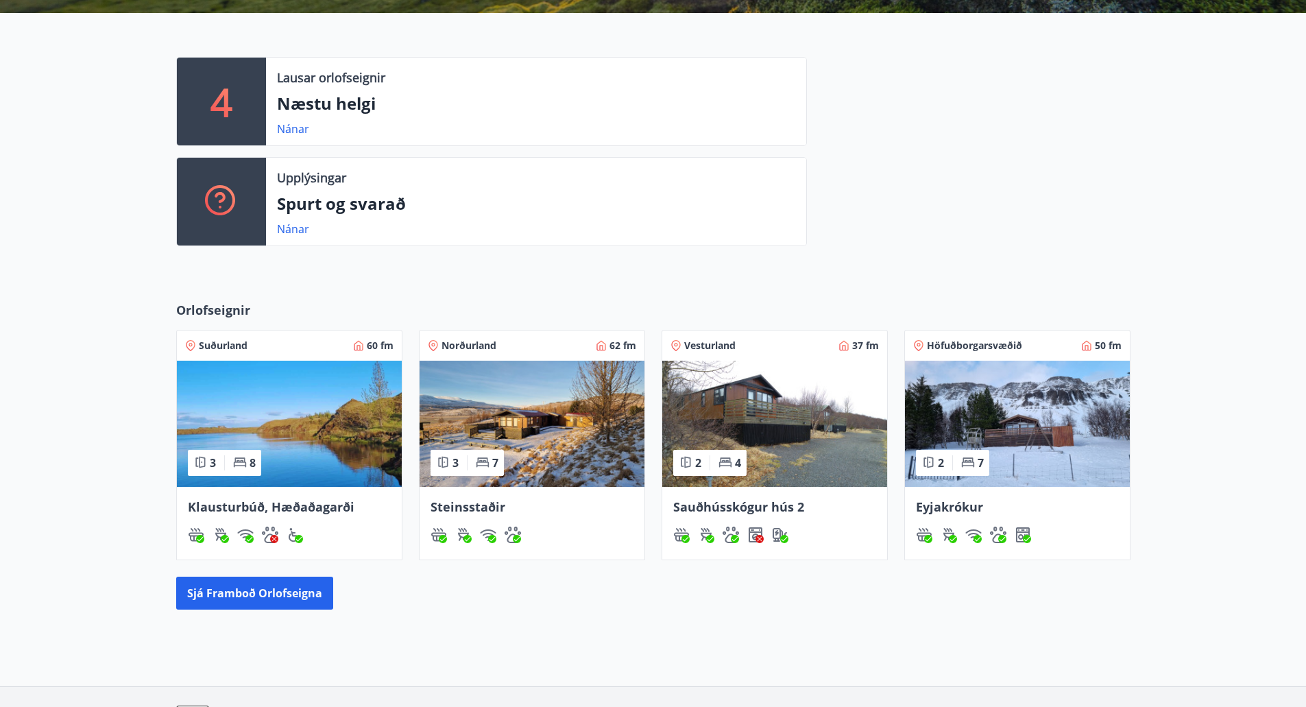
drag, startPoint x: 45, startPoint y: 0, endPoint x: 234, endPoint y: 108, distance: 217.5
click at [232, 108] on p "4" at bounding box center [221, 101] width 22 height 52
click at [296, 126] on link "Nánar" at bounding box center [293, 128] width 32 height 15
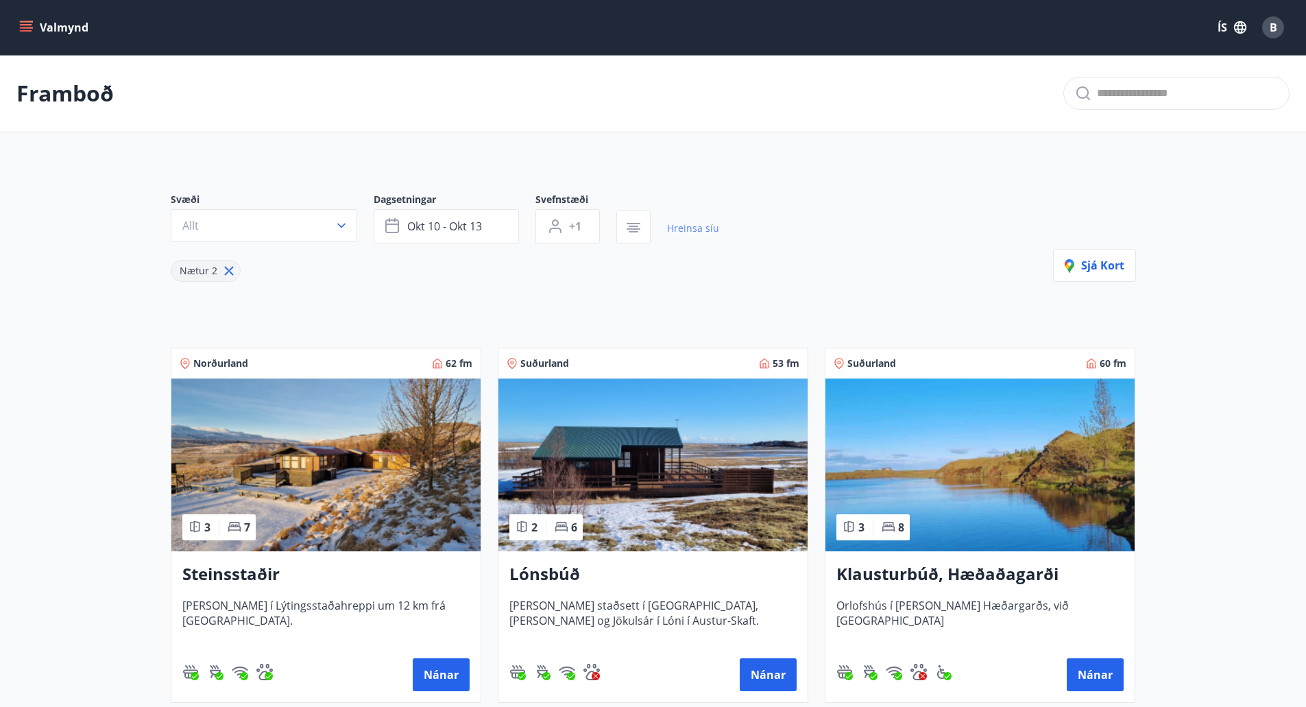
click at [676, 226] on link "Hreinsa síu" at bounding box center [693, 228] width 52 height 30
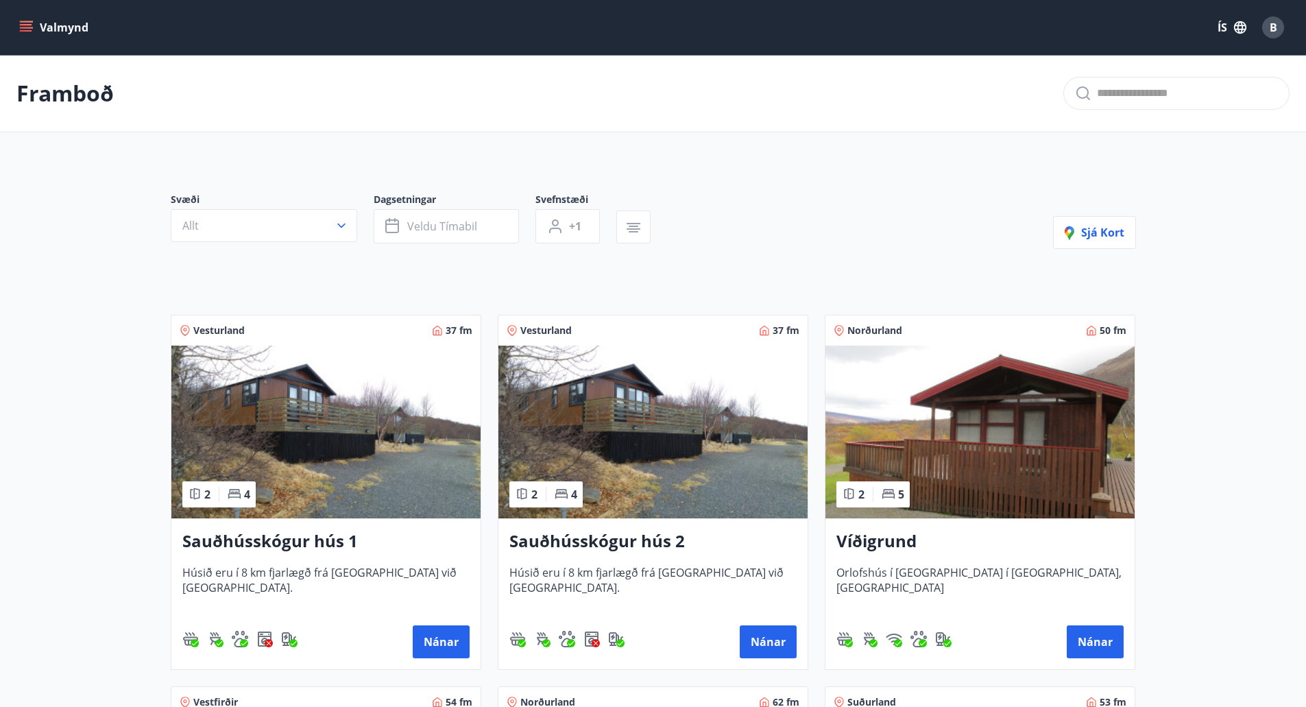
click at [320, 215] on button "Allt" at bounding box center [264, 225] width 186 height 33
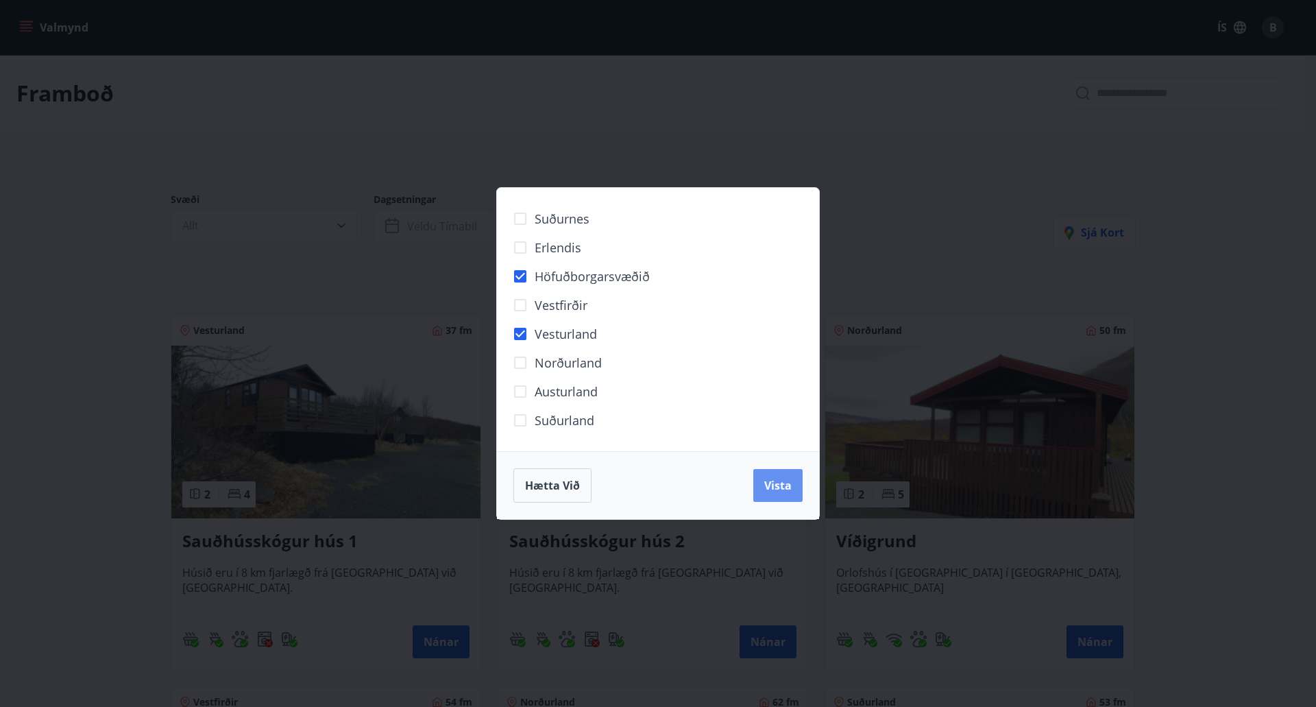
click at [771, 474] on button "Vista" at bounding box center [778, 485] width 49 height 33
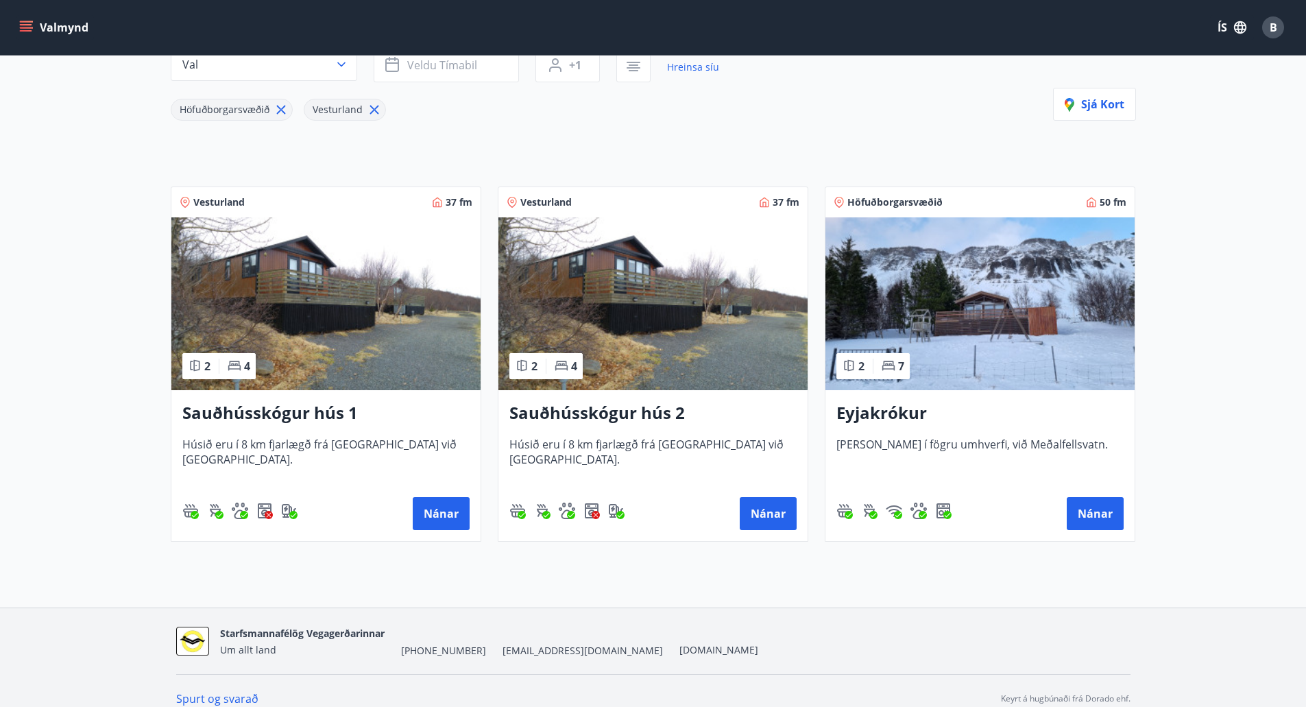
scroll to position [177, 0]
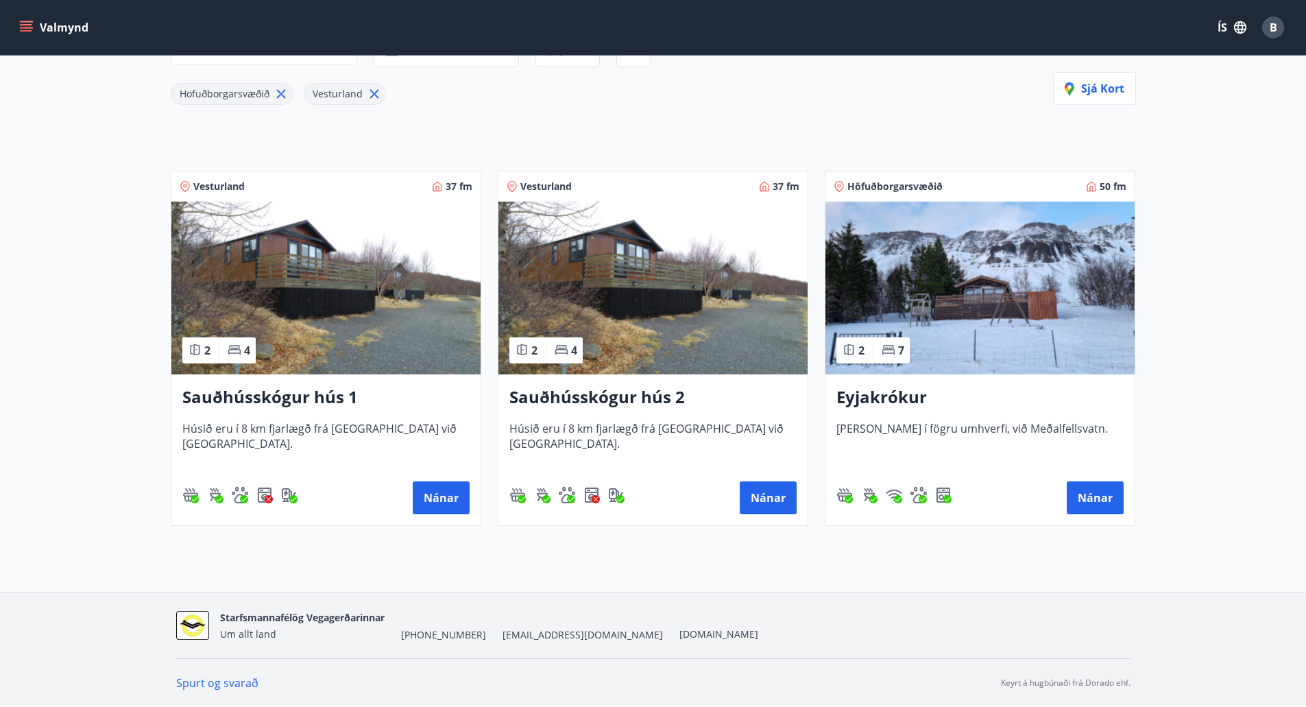
click at [889, 400] on h3 "Eyjakrókur" at bounding box center [979, 397] width 287 height 25
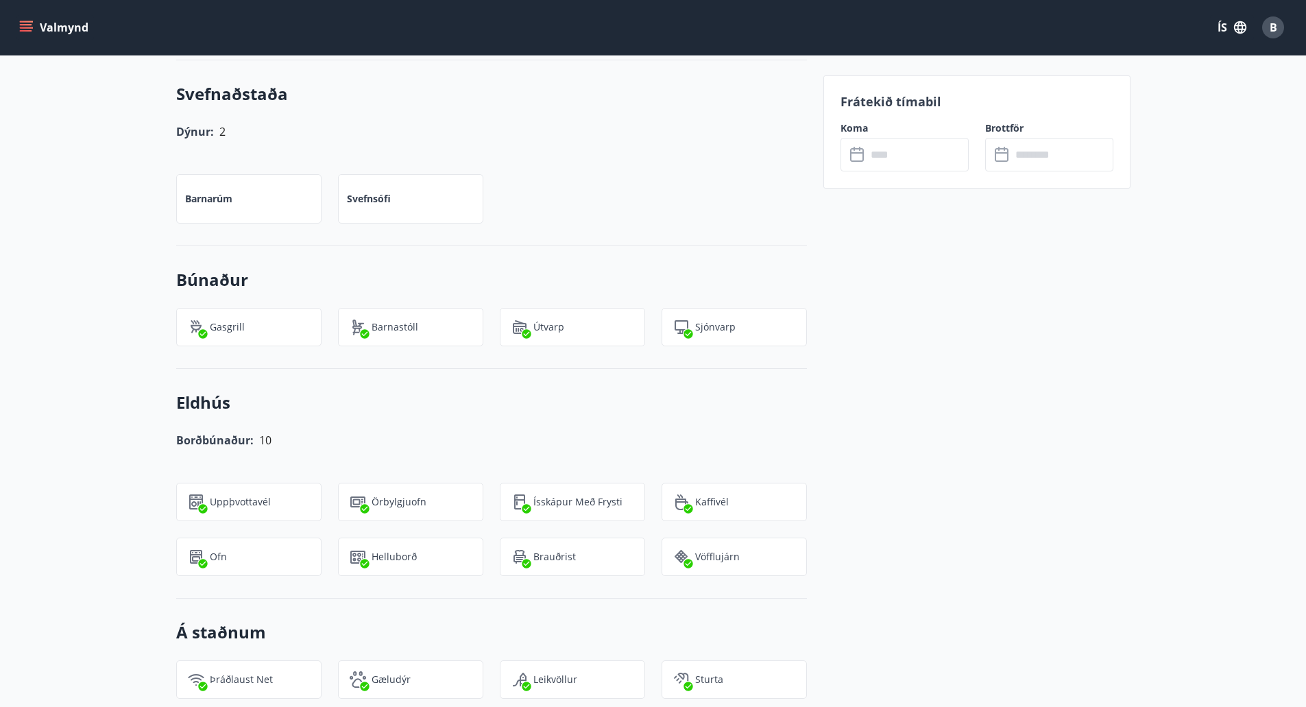
scroll to position [754, 0]
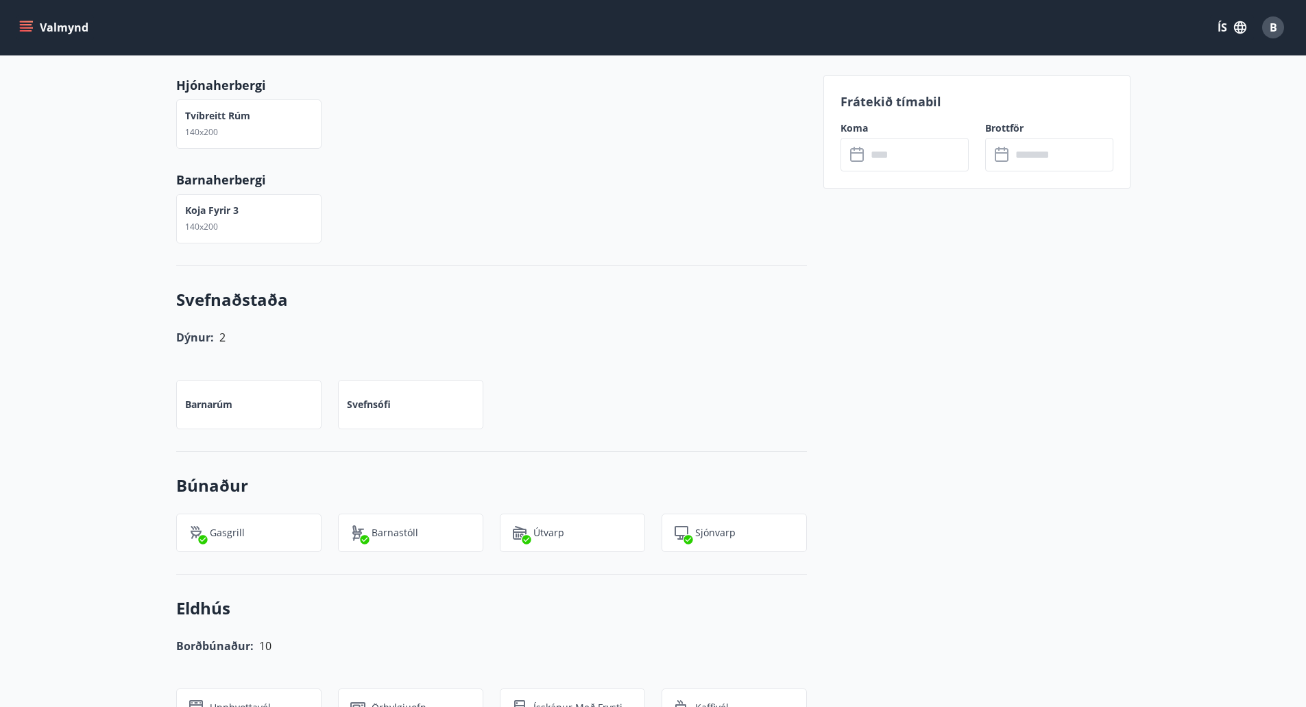
click at [858, 158] on icon at bounding box center [858, 155] width 16 height 16
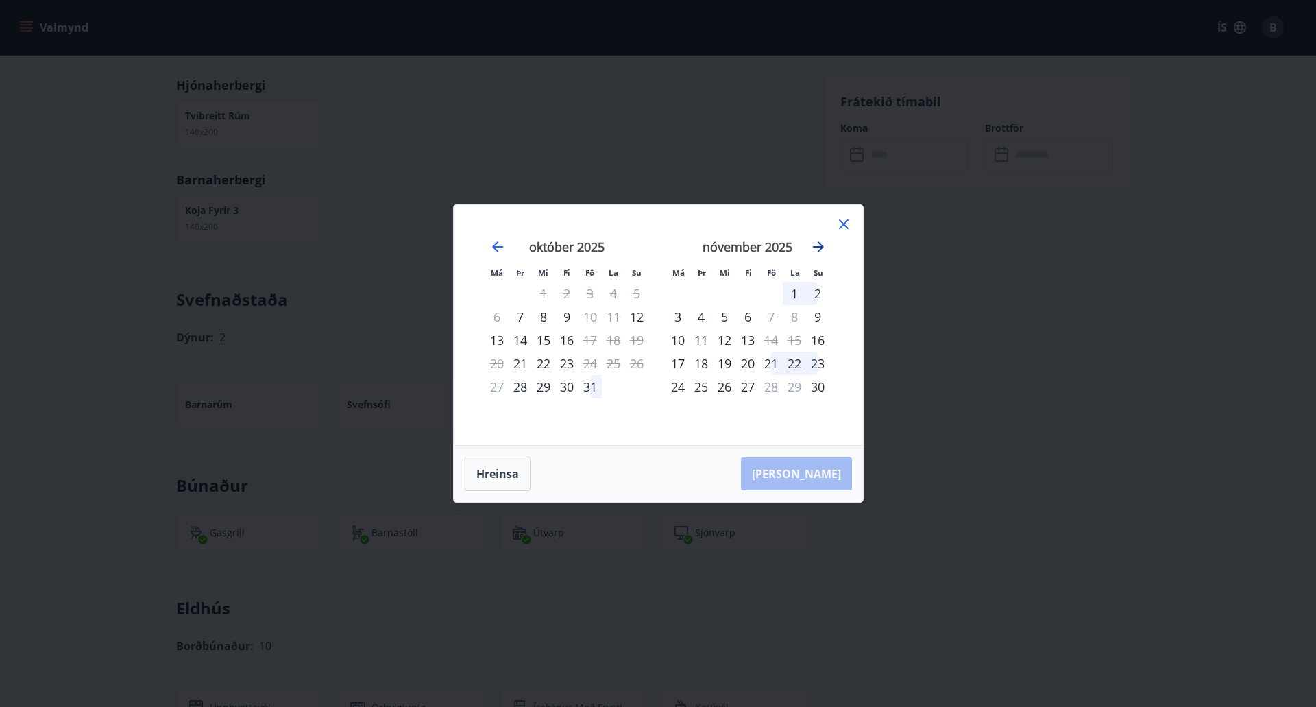
click at [817, 244] on icon "Move forward to switch to the next month." at bounding box center [818, 247] width 16 height 16
click at [850, 228] on icon at bounding box center [844, 224] width 16 height 16
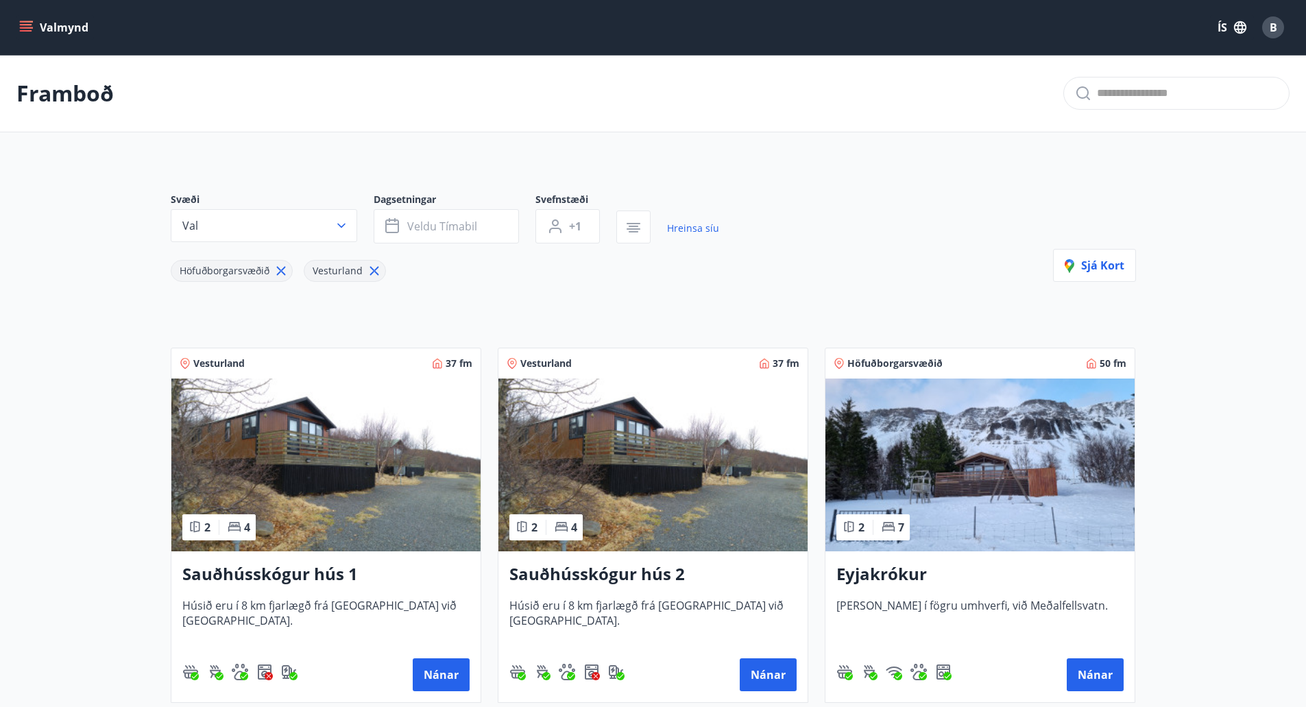
scroll to position [69, 0]
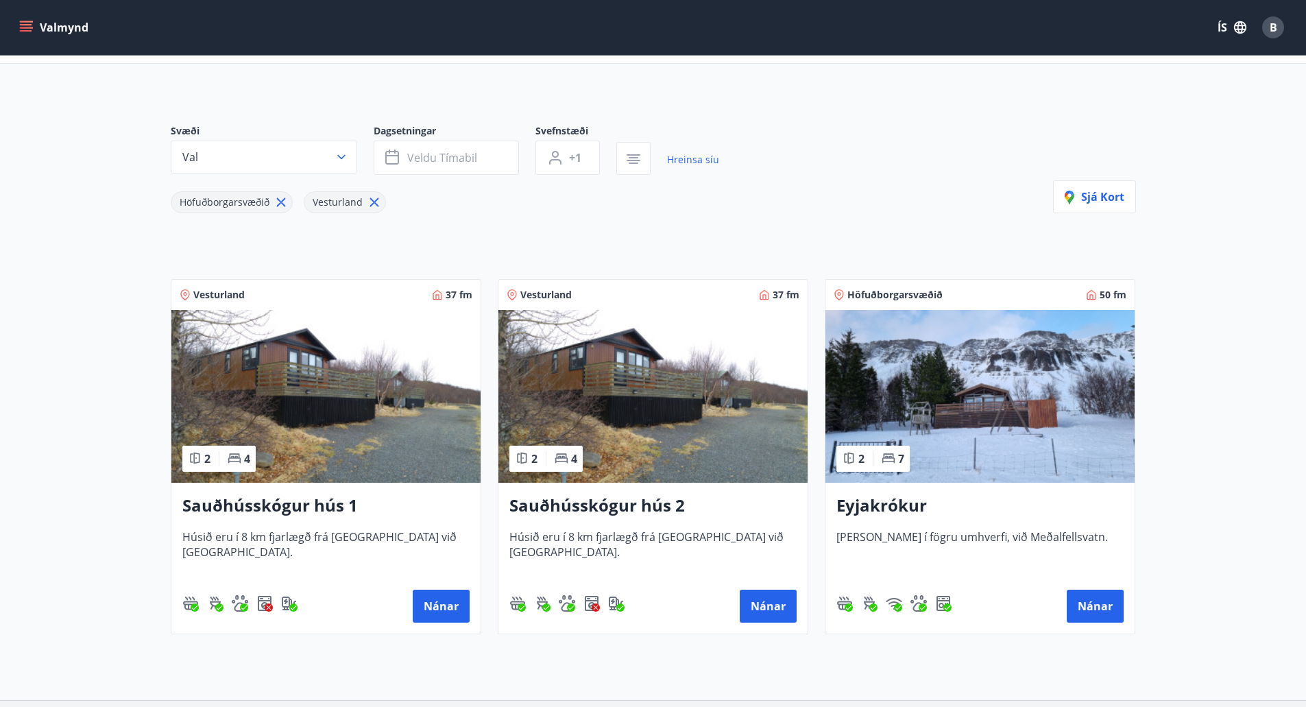
click at [313, 490] on div "Sauðhússkógur hús 1 Húsið eru í 8 km fjarlægð frá [GEOGRAPHIC_DATA] við [GEOGRA…" at bounding box center [325, 558] width 309 height 151
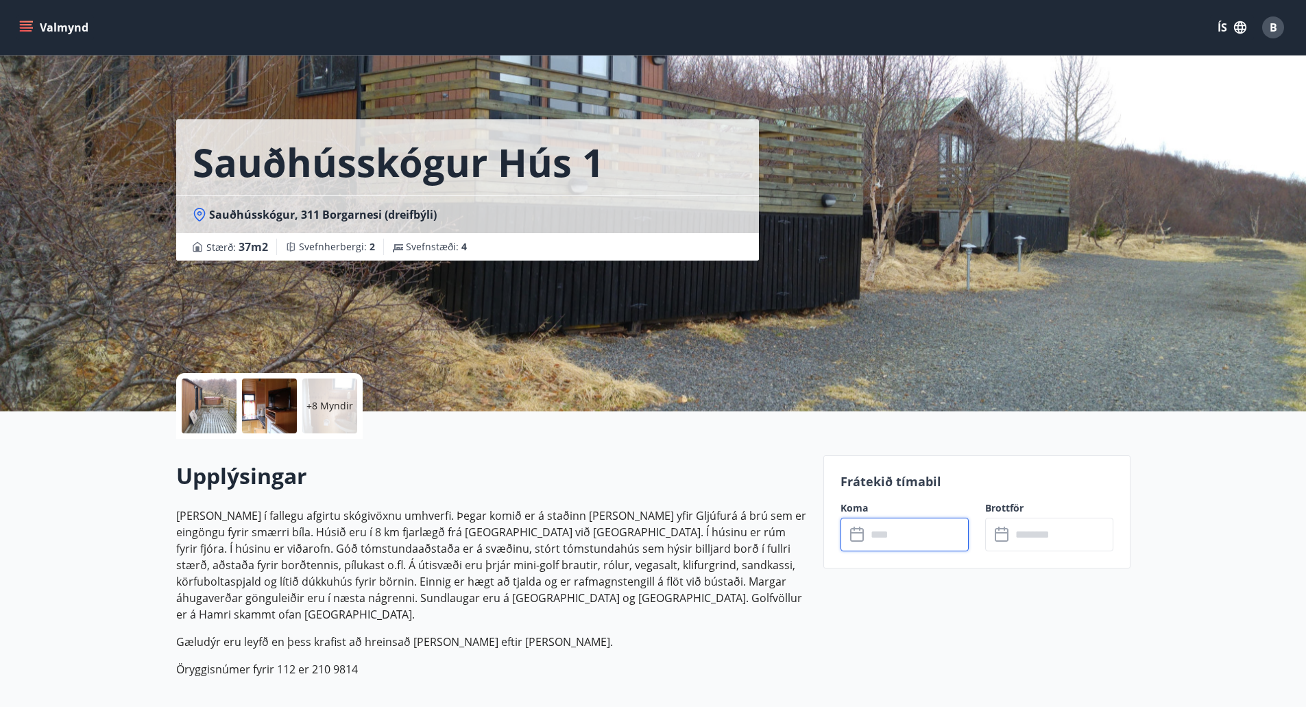
click at [900, 531] on input "text" at bounding box center [918, 535] width 102 height 34
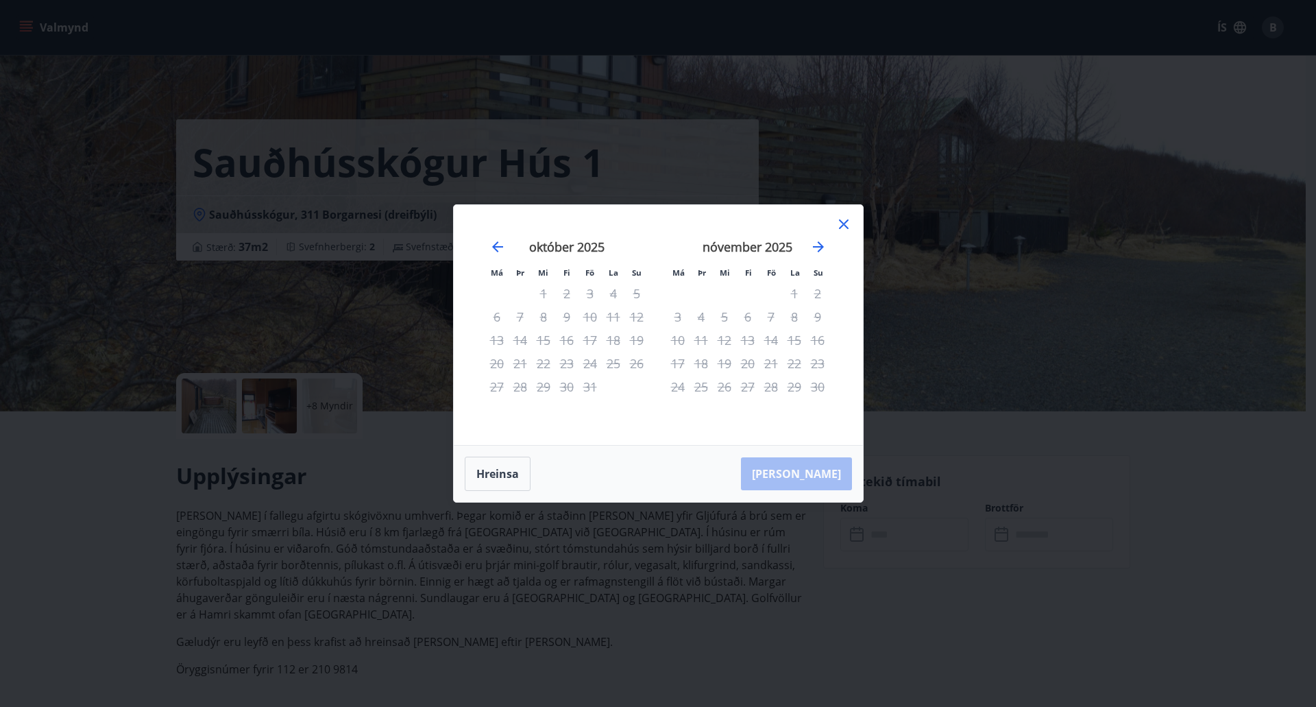
click at [846, 225] on icon at bounding box center [844, 224] width 16 height 16
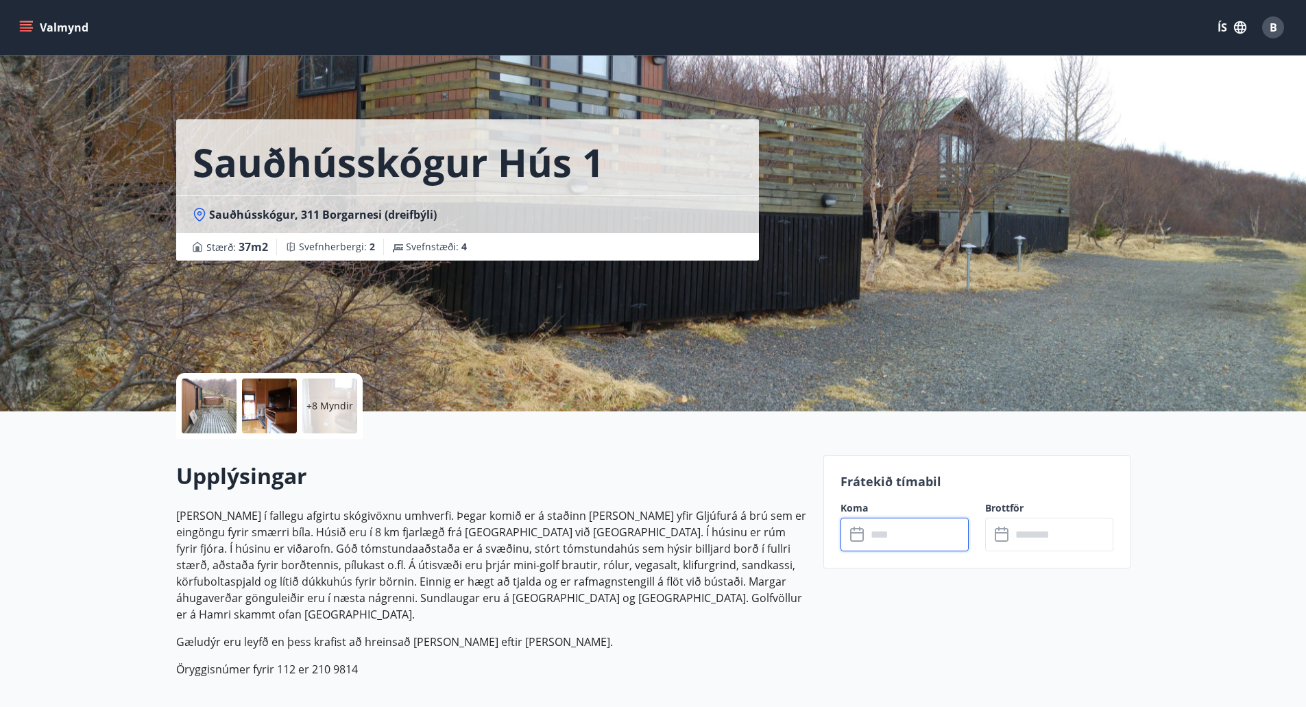
scroll to position [2, 0]
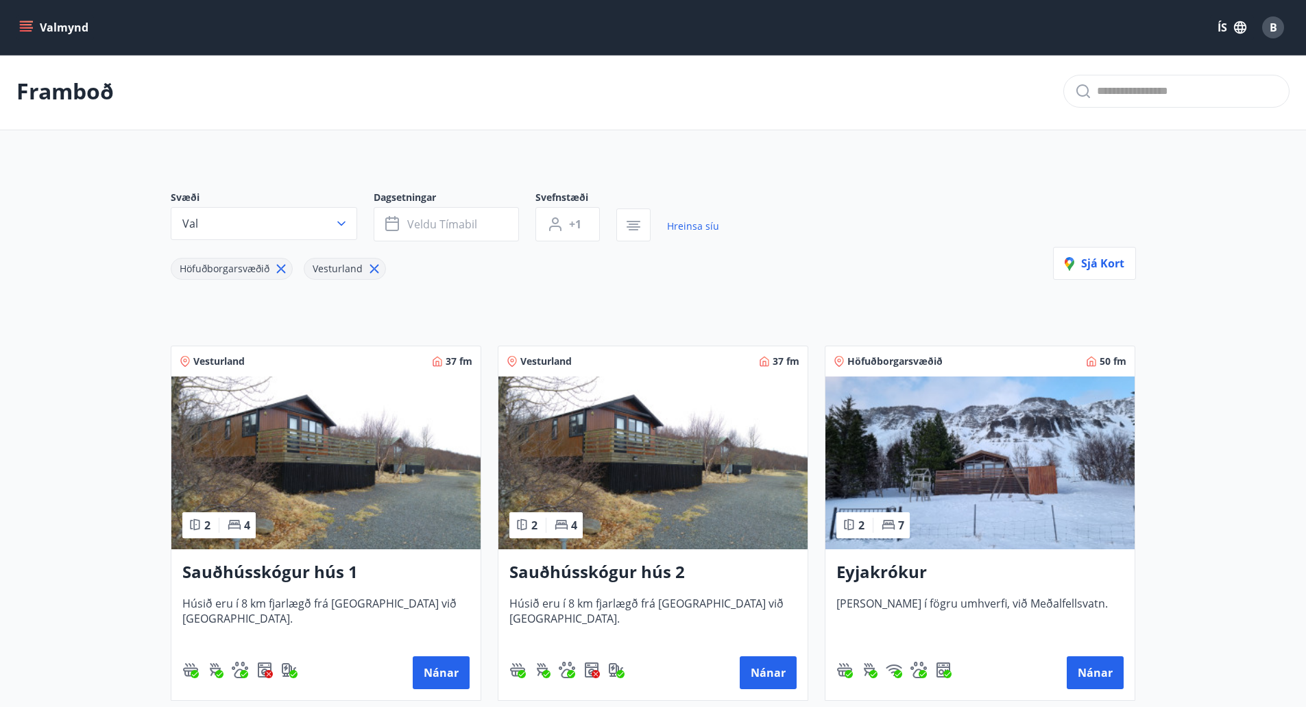
click at [603, 391] on img at bounding box center [652, 462] width 309 height 173
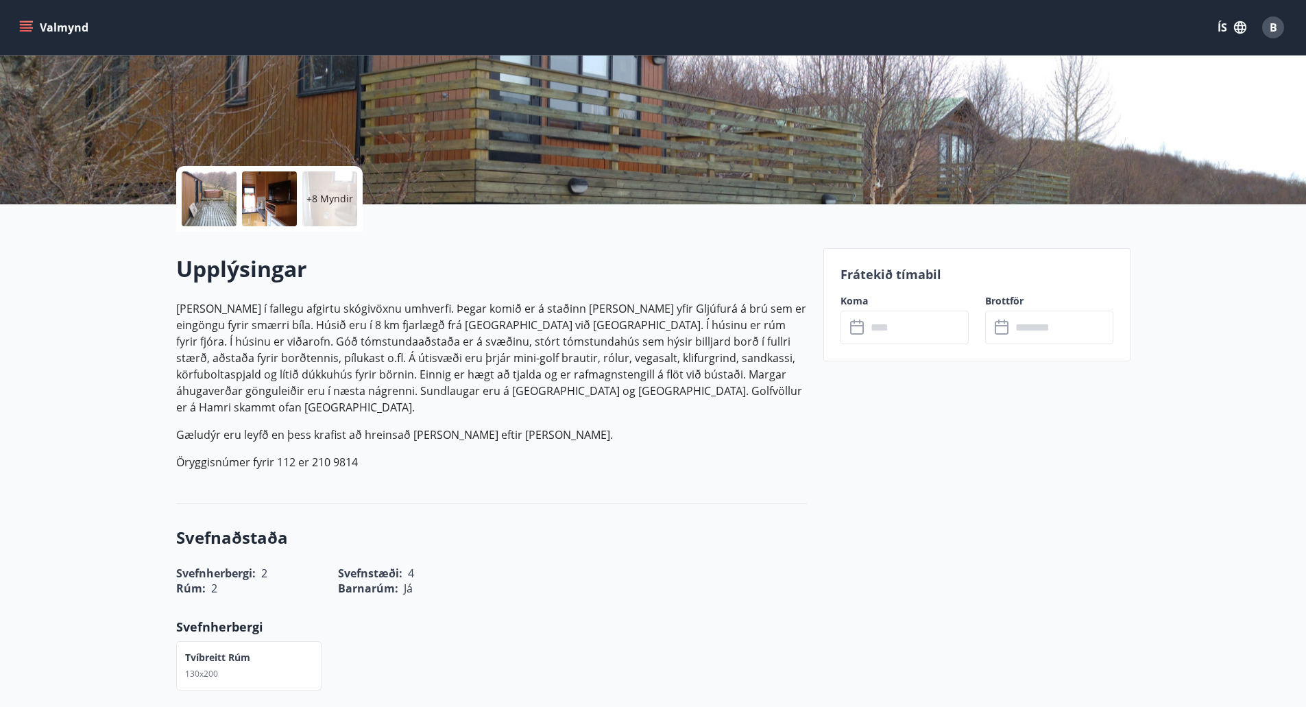
scroll to position [206, 0]
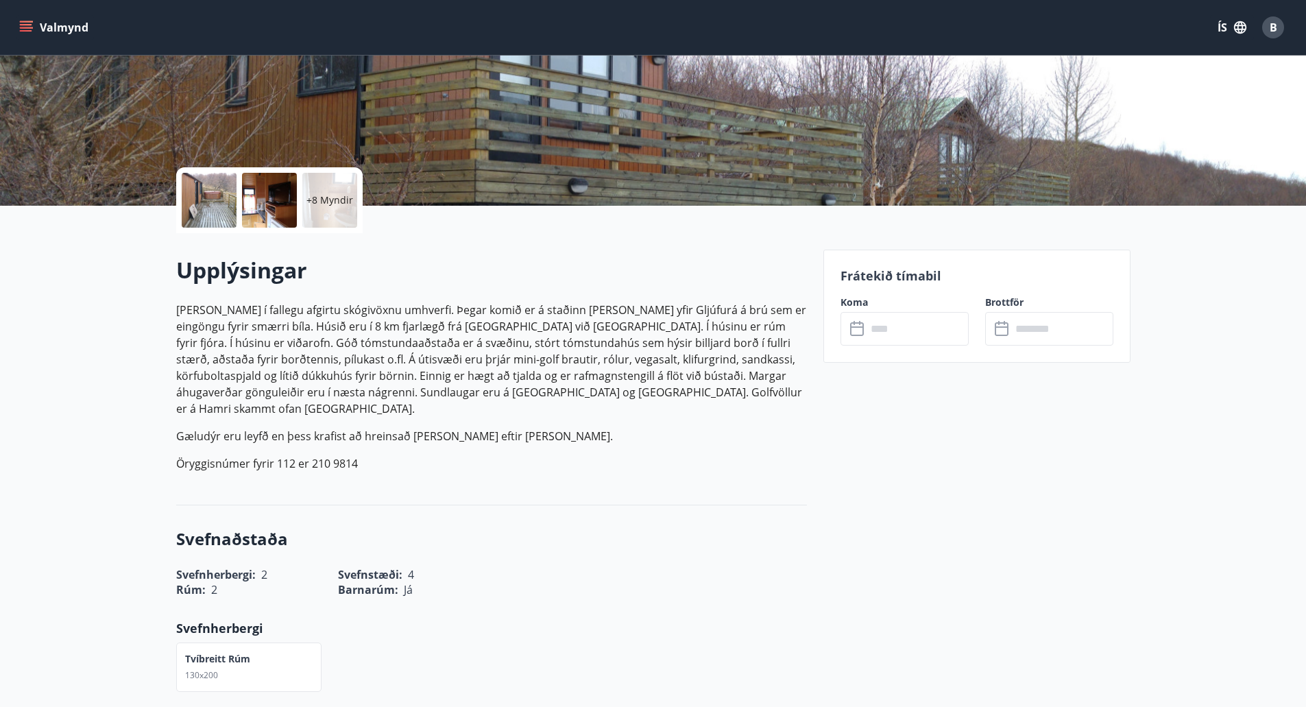
click at [946, 322] on input "text" at bounding box center [918, 329] width 102 height 34
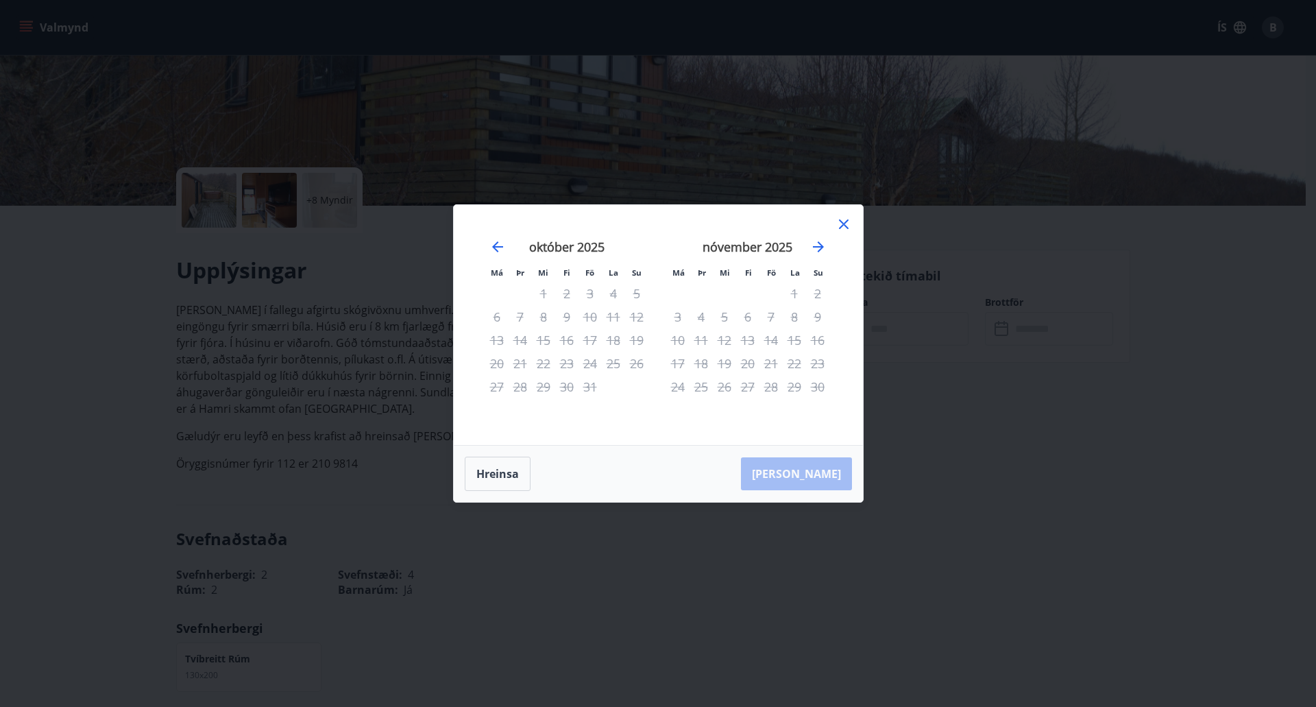
click at [850, 221] on icon at bounding box center [844, 224] width 16 height 16
